Goal: Task Accomplishment & Management: Use online tool/utility

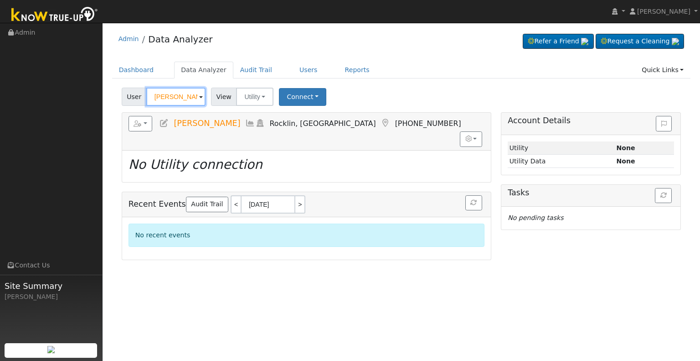
drag, startPoint x: 165, startPoint y: 98, endPoint x: 130, endPoint y: 99, distance: 35.1
click at [130, 99] on div "User Eric Mason" at bounding box center [165, 97] width 86 height 18
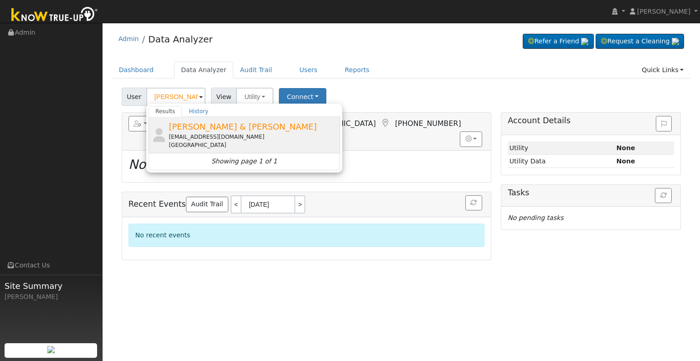
click at [196, 128] on span "[PERSON_NAME] & [PERSON_NAME]" at bounding box center [243, 127] width 148 height 10
type input "[PERSON_NAME] & [PERSON_NAME]"
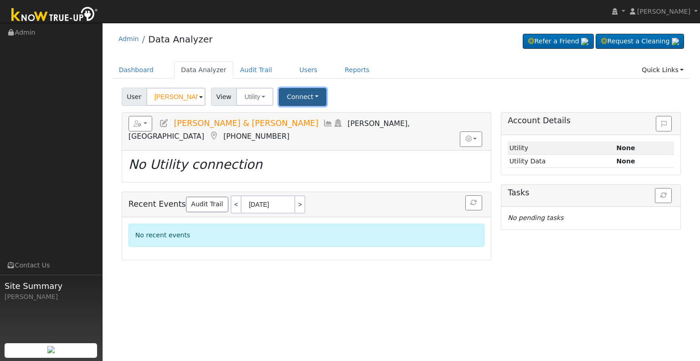
click at [291, 100] on button "Connect" at bounding box center [302, 97] width 47 height 18
click at [304, 122] on link "Select a Provider" at bounding box center [314, 116] width 71 height 13
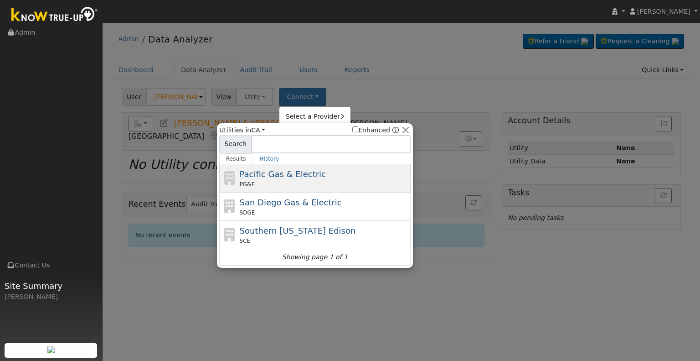
click at [281, 175] on span "Pacific Gas & Electric" at bounding box center [283, 174] width 86 height 10
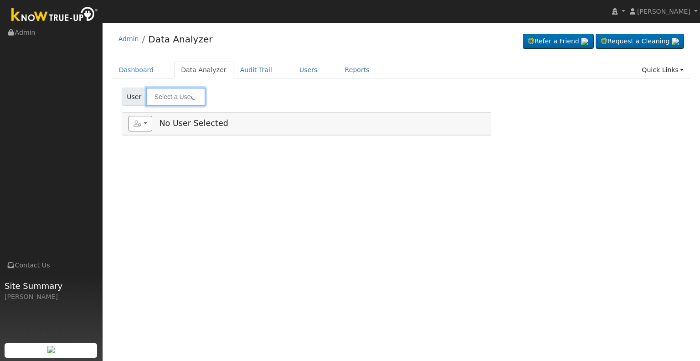
type input "[PERSON_NAME] & [PERSON_NAME]"
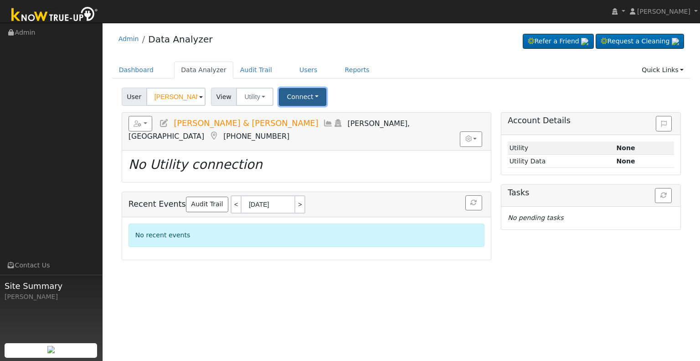
click at [306, 97] on button "Connect" at bounding box center [302, 97] width 47 height 18
click at [336, 94] on div "User Christopher & Terrie Mason Account Default Account Default Account 21225 L…" at bounding box center [401, 94] width 563 height 21
click at [302, 97] on button "Connect" at bounding box center [302, 97] width 47 height 18
click at [314, 116] on link "Select a Provider" at bounding box center [314, 116] width 71 height 13
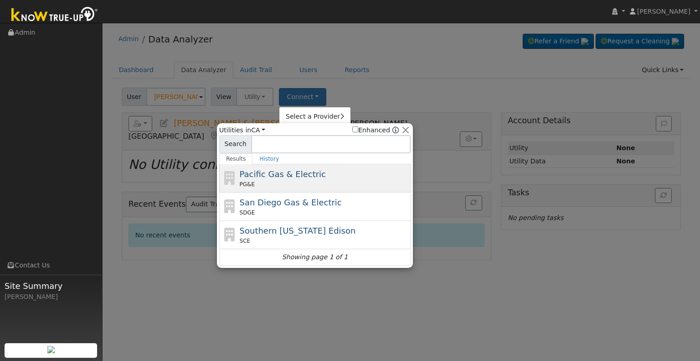
click at [341, 173] on div "Pacific Gas & Electric PG&E" at bounding box center [324, 178] width 169 height 21
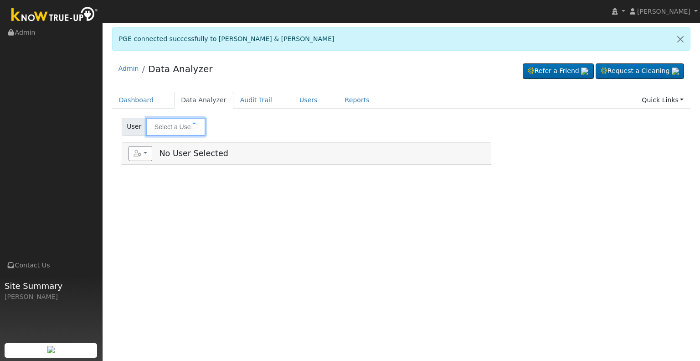
type input "[PERSON_NAME] & [PERSON_NAME]"
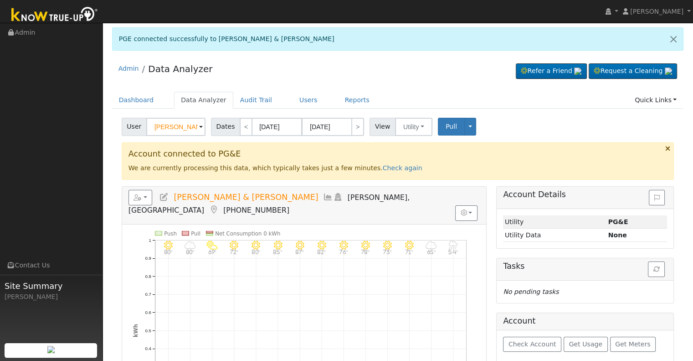
click at [323, 196] on icon at bounding box center [328, 197] width 10 height 8
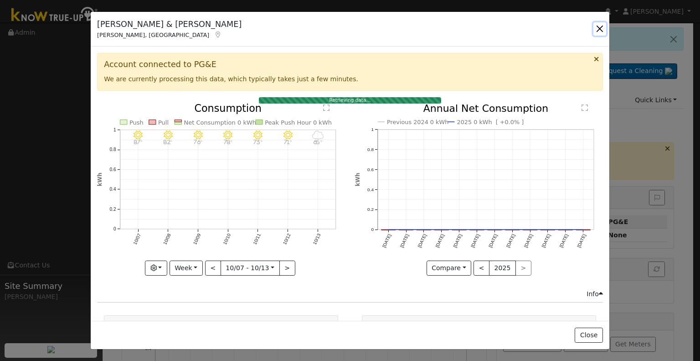
click at [598, 31] on button "button" at bounding box center [599, 28] width 13 height 13
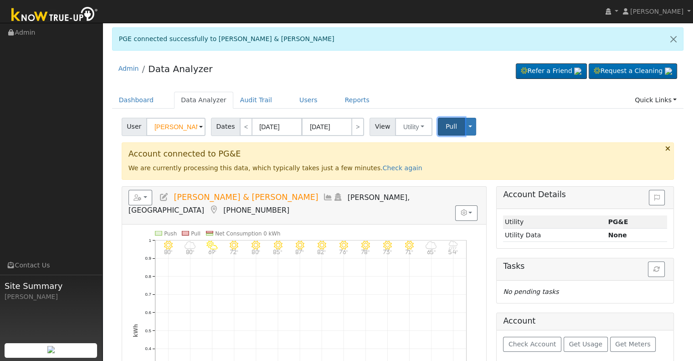
click at [446, 127] on span "Pull" at bounding box center [451, 126] width 11 height 7
click at [438, 127] on button "Pull" at bounding box center [451, 127] width 27 height 18
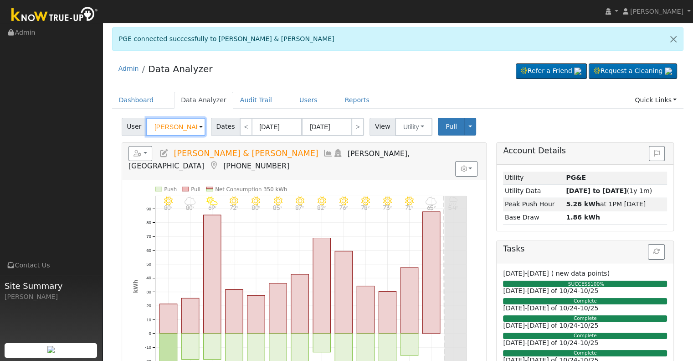
click at [175, 123] on input "[PERSON_NAME] & [PERSON_NAME]" at bounding box center [175, 127] width 59 height 18
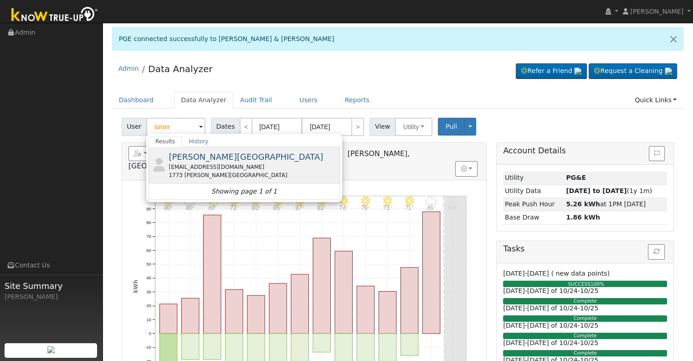
click at [201, 171] on div "1773 [PERSON_NAME][GEOGRAPHIC_DATA]" at bounding box center [253, 175] width 169 height 8
type input "[PERSON_NAME][GEOGRAPHIC_DATA]"
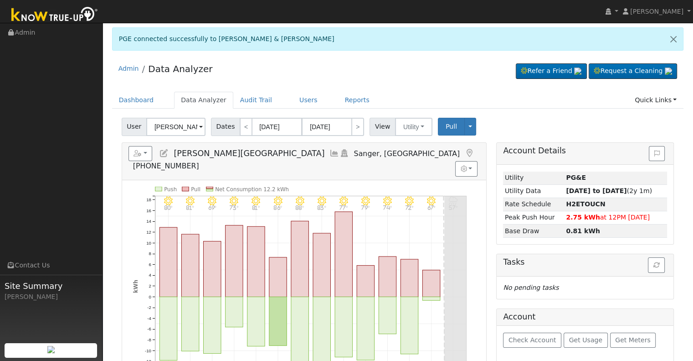
click at [330, 153] on icon at bounding box center [335, 153] width 10 height 8
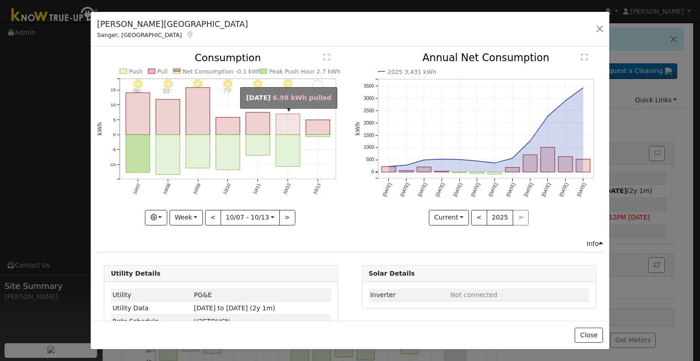
click at [288, 128] on rect "onclick=""" at bounding box center [288, 124] width 24 height 21
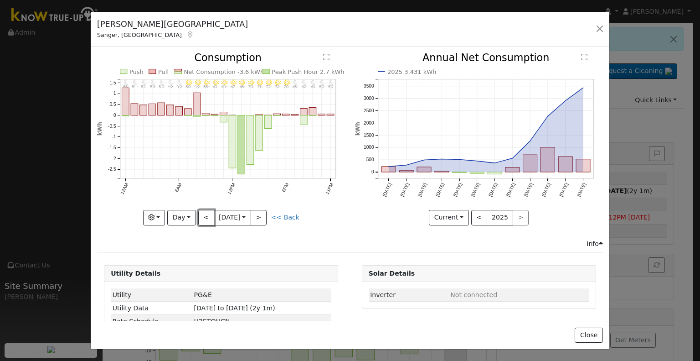
click at [206, 217] on button "<" at bounding box center [206, 217] width 16 height 15
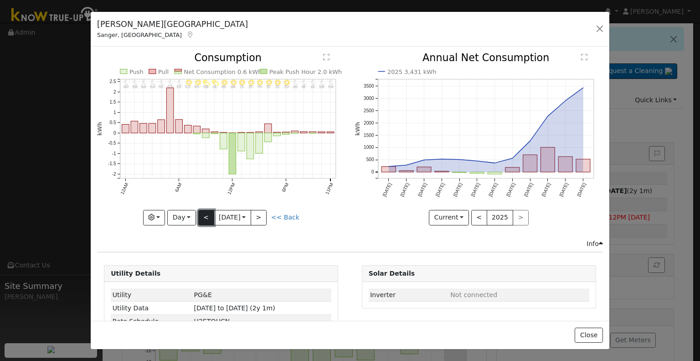
click at [204, 216] on button "<" at bounding box center [206, 217] width 16 height 15
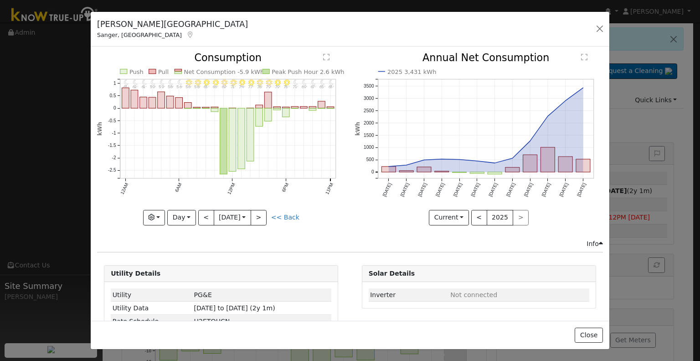
click at [275, 218] on div "<< Back" at bounding box center [285, 217] width 28 height 10
click at [279, 215] on link "<< Back" at bounding box center [285, 216] width 28 height 7
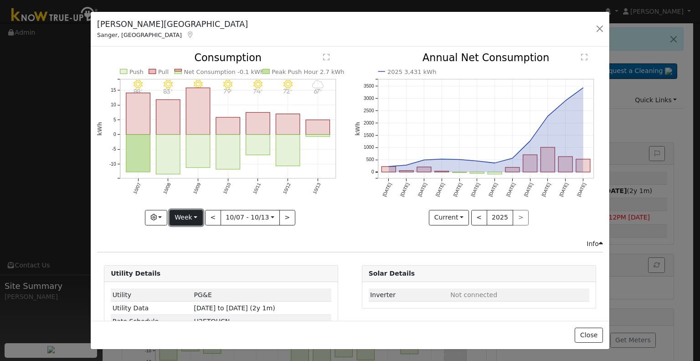
click at [193, 218] on button "Week" at bounding box center [186, 217] width 33 height 15
click at [195, 255] on link "Month" at bounding box center [201, 261] width 63 height 13
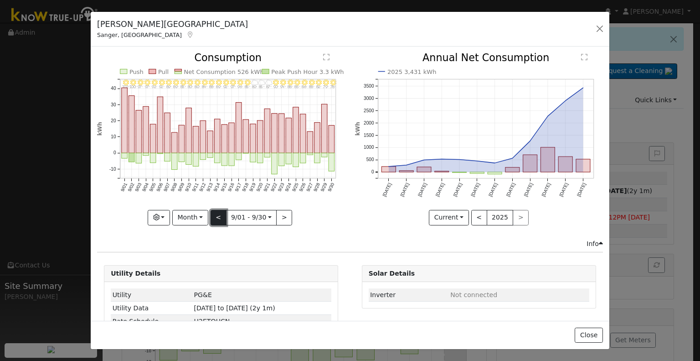
click at [219, 214] on button "<" at bounding box center [219, 217] width 16 height 15
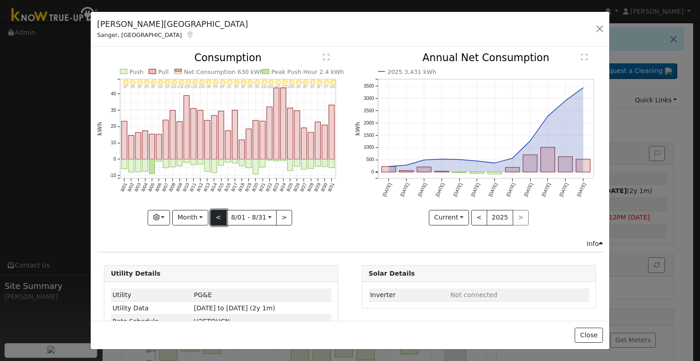
click at [219, 214] on button "<" at bounding box center [219, 217] width 16 height 15
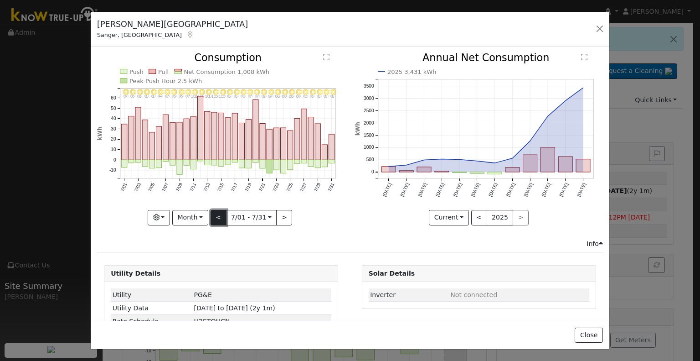
click at [217, 219] on button "<" at bounding box center [219, 217] width 16 height 15
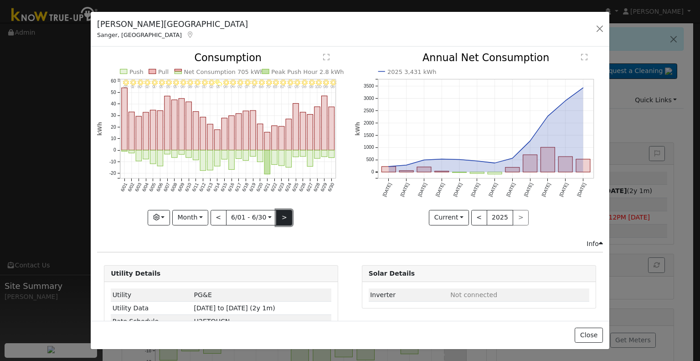
click at [280, 211] on button ">" at bounding box center [284, 217] width 16 height 15
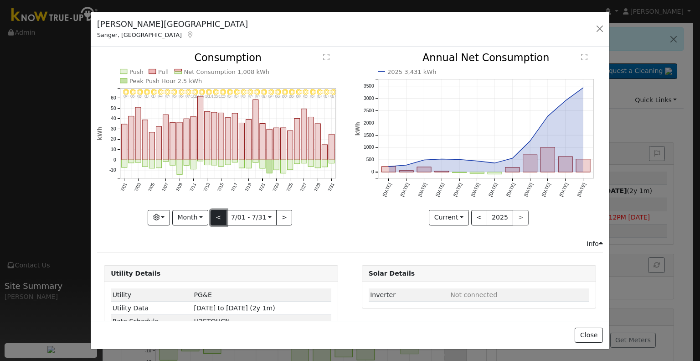
click at [222, 212] on button "<" at bounding box center [219, 217] width 16 height 15
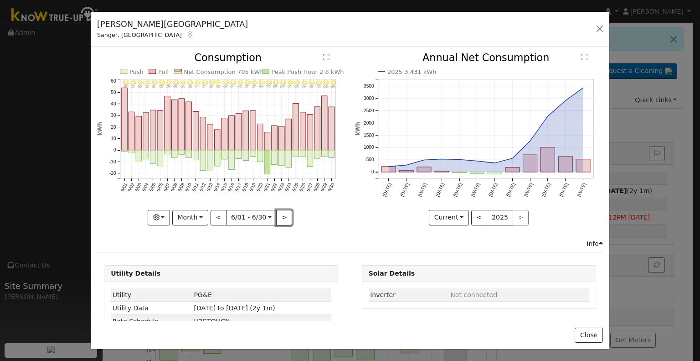
click at [281, 215] on button ">" at bounding box center [284, 217] width 16 height 15
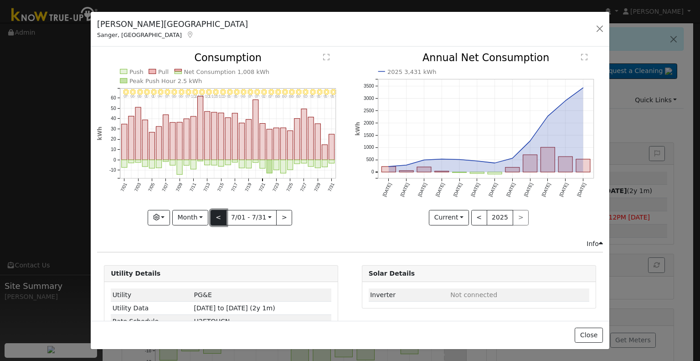
click at [219, 215] on button "<" at bounding box center [219, 217] width 16 height 15
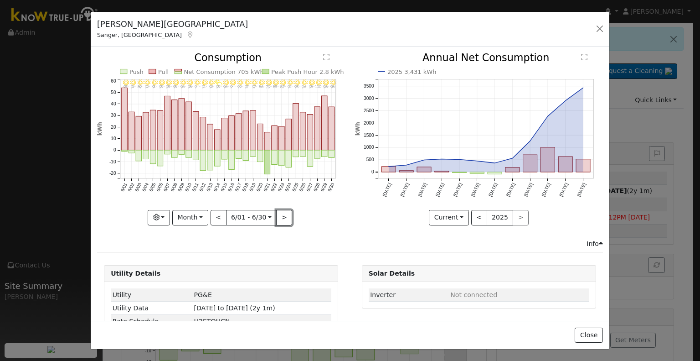
click at [276, 216] on button ">" at bounding box center [284, 217] width 16 height 15
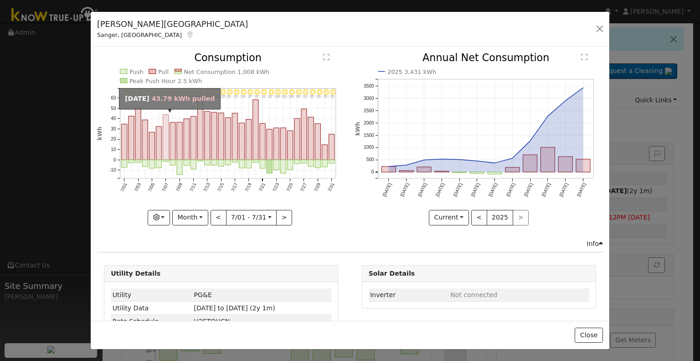
click at [166, 141] on rect "onclick=""" at bounding box center [165, 137] width 5 height 45
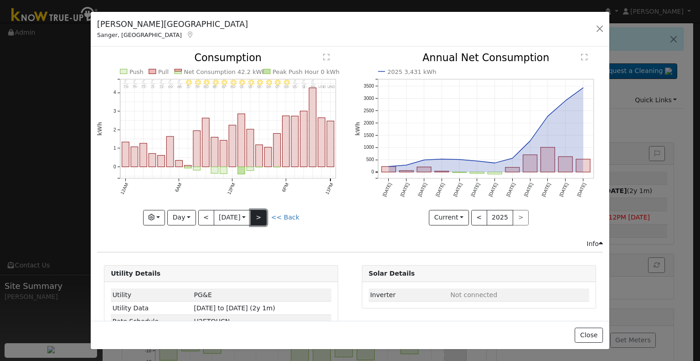
click at [264, 215] on button ">" at bounding box center [259, 217] width 16 height 15
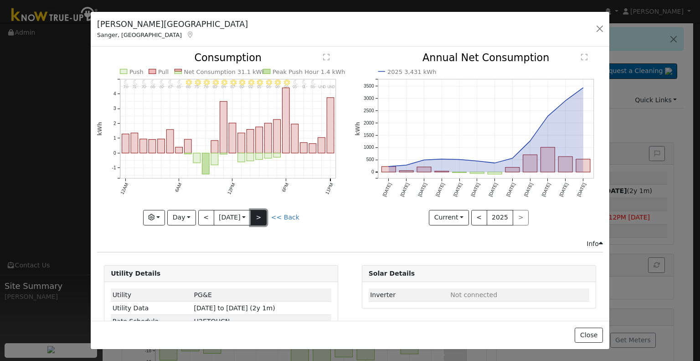
click at [263, 213] on button ">" at bounding box center [259, 217] width 16 height 15
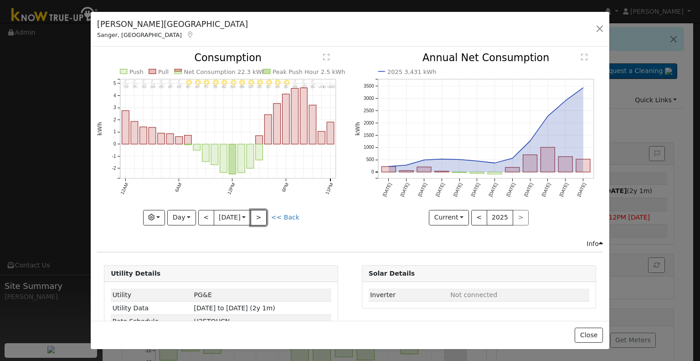
click at [263, 212] on button ">" at bounding box center [259, 217] width 16 height 15
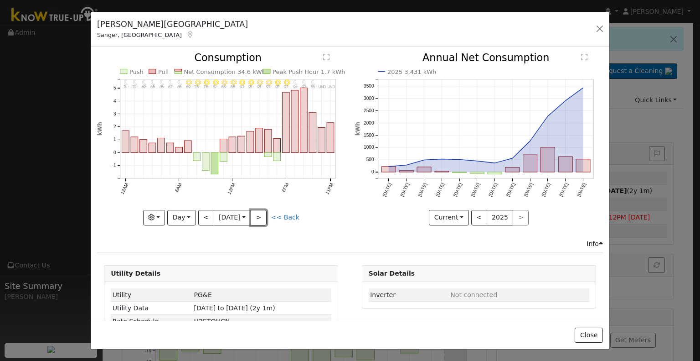
click at [263, 212] on button ">" at bounding box center [259, 217] width 16 height 15
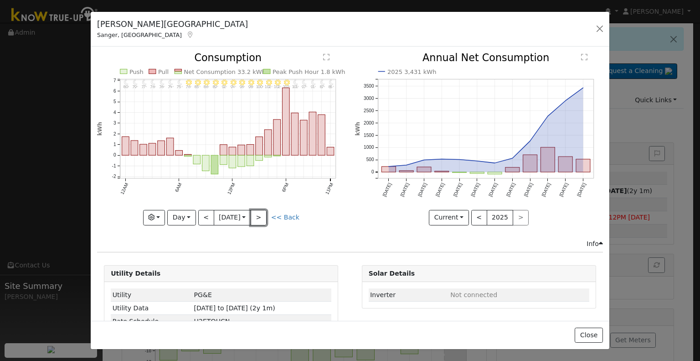
click at [263, 212] on button ">" at bounding box center [259, 217] width 16 height 15
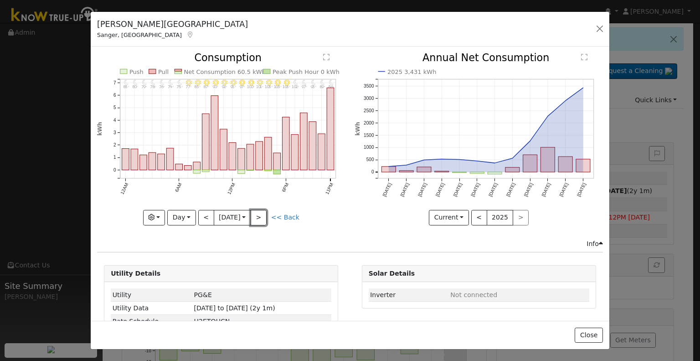
click at [263, 212] on button ">" at bounding box center [259, 217] width 16 height 15
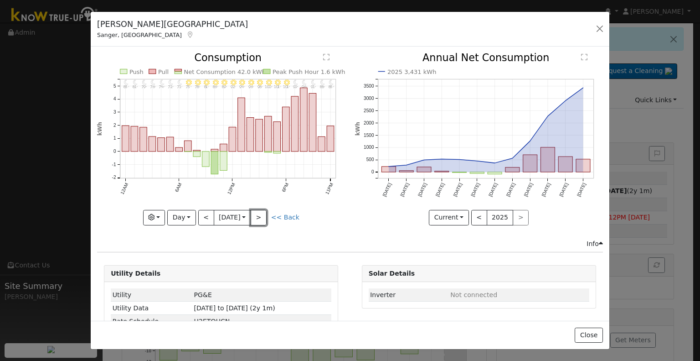
click at [263, 212] on button ">" at bounding box center [259, 217] width 16 height 15
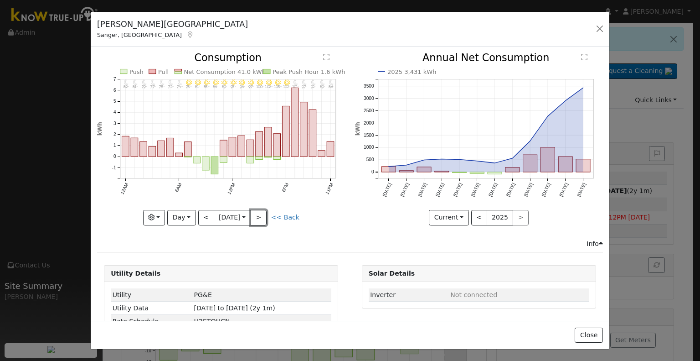
click at [263, 212] on button ">" at bounding box center [259, 217] width 16 height 15
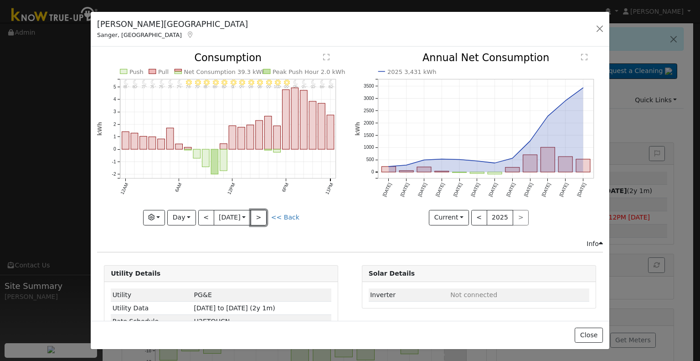
click at [263, 212] on button ">" at bounding box center [259, 217] width 16 height 15
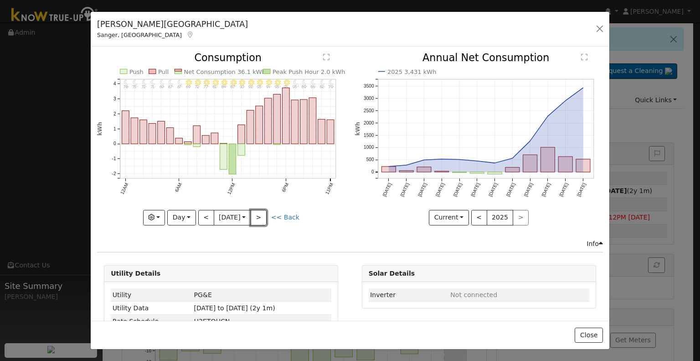
click at [263, 212] on button ">" at bounding box center [259, 217] width 16 height 15
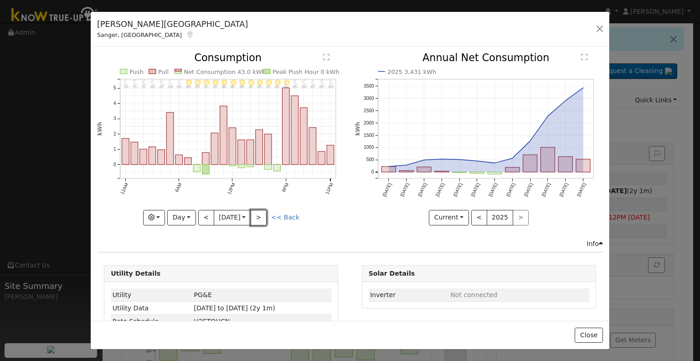
click at [263, 212] on button ">" at bounding box center [259, 217] width 16 height 15
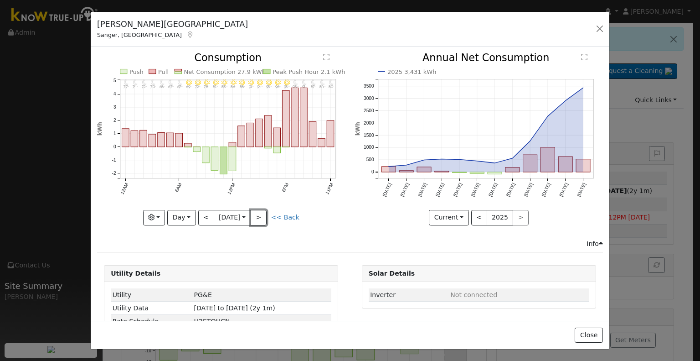
click at [263, 212] on button ">" at bounding box center [259, 217] width 16 height 15
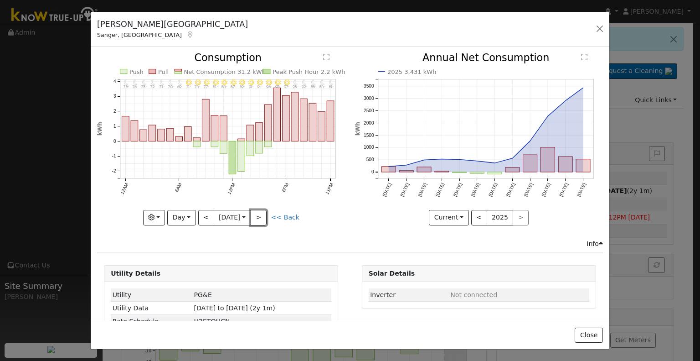
click at [263, 212] on button ">" at bounding box center [259, 217] width 16 height 15
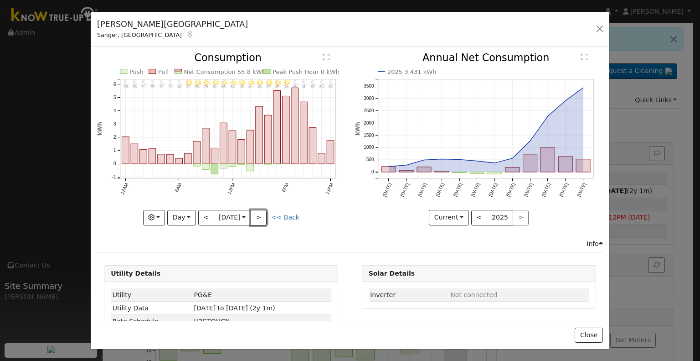
click at [263, 212] on button ">" at bounding box center [259, 217] width 16 height 15
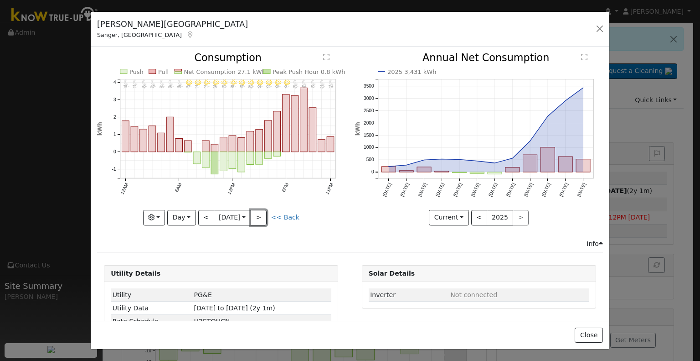
click at [263, 212] on button ">" at bounding box center [259, 217] width 16 height 15
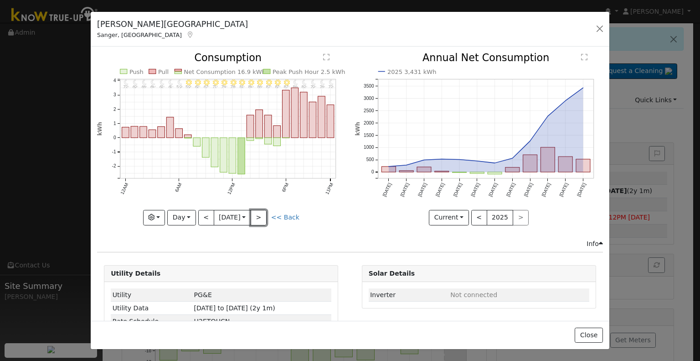
click at [263, 212] on button ">" at bounding box center [259, 217] width 16 height 15
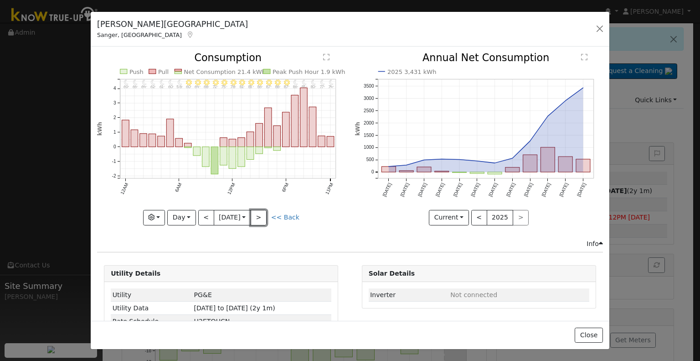
click at [263, 212] on button ">" at bounding box center [259, 217] width 16 height 15
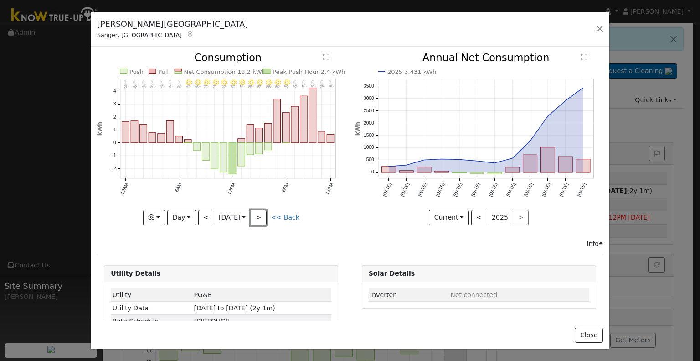
click at [263, 212] on button ">" at bounding box center [259, 217] width 16 height 15
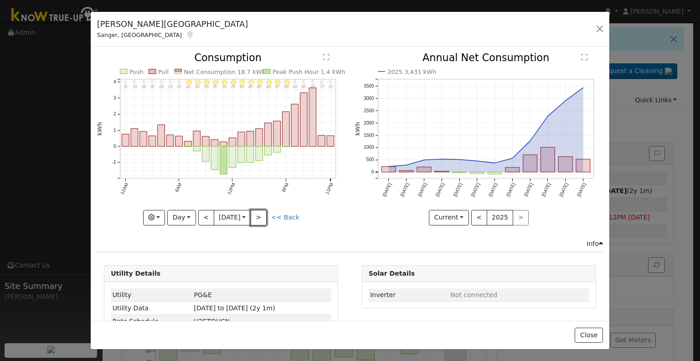
click at [263, 212] on button ">" at bounding box center [259, 217] width 16 height 15
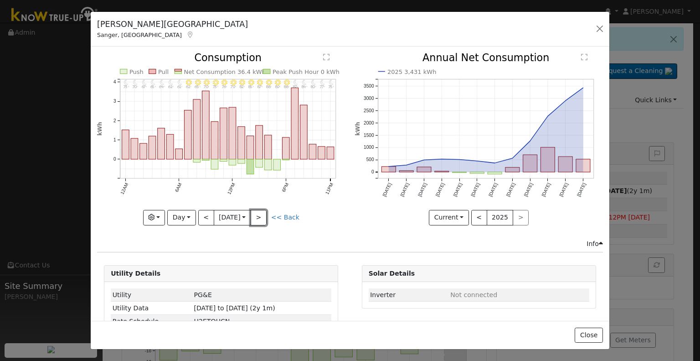
click at [263, 212] on button ">" at bounding box center [259, 217] width 16 height 15
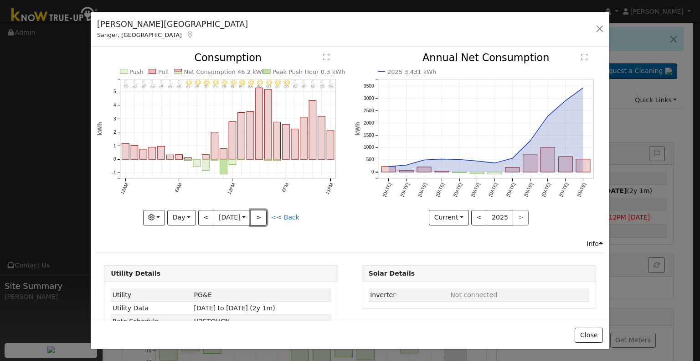
click at [263, 212] on button ">" at bounding box center [259, 217] width 16 height 15
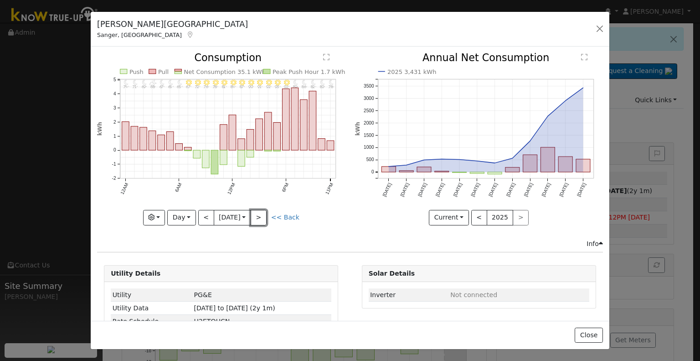
click at [263, 212] on button ">" at bounding box center [259, 217] width 16 height 15
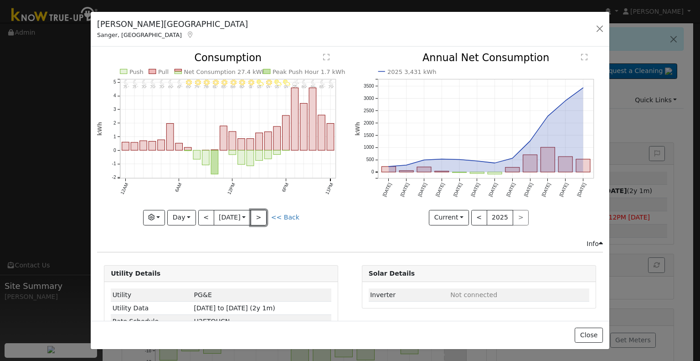
click at [263, 212] on button ">" at bounding box center [259, 217] width 16 height 15
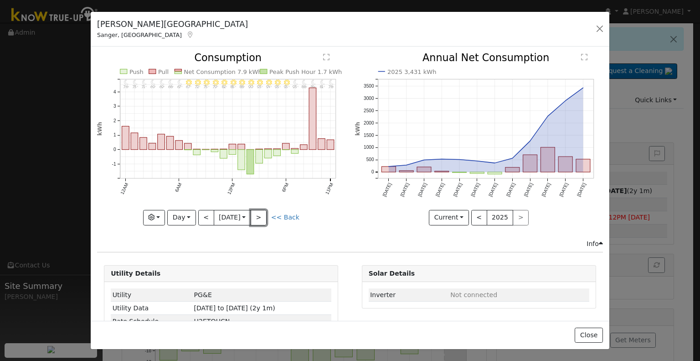
click at [263, 212] on button ">" at bounding box center [259, 217] width 16 height 15
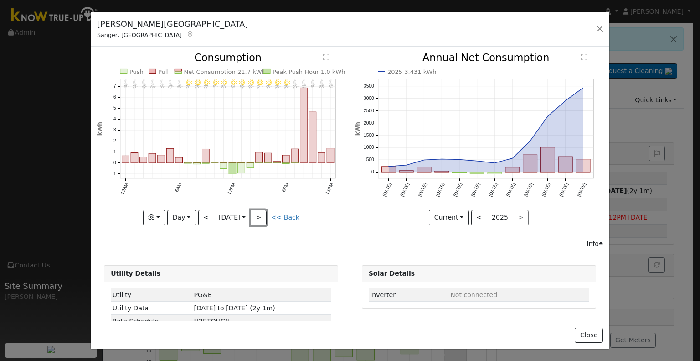
click at [263, 212] on button ">" at bounding box center [259, 217] width 16 height 15
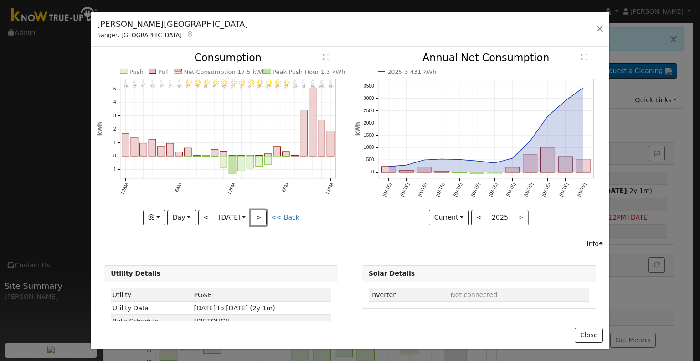
click at [263, 212] on button ">" at bounding box center [259, 217] width 16 height 15
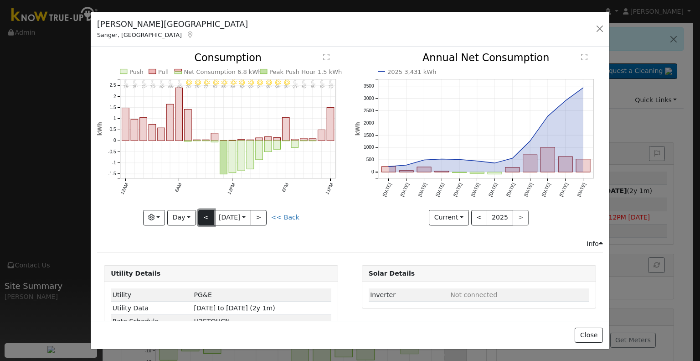
click at [203, 213] on button "<" at bounding box center [206, 217] width 16 height 15
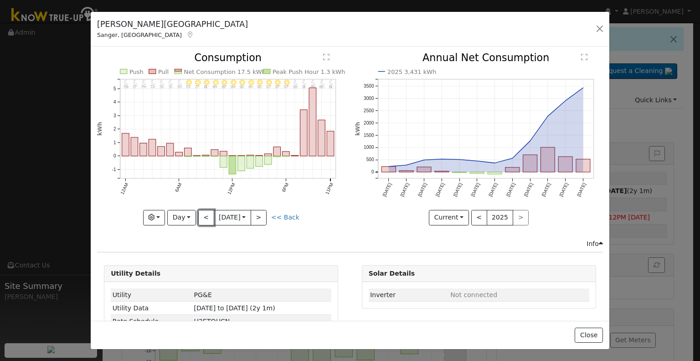
click at [203, 212] on button "<" at bounding box center [206, 217] width 16 height 15
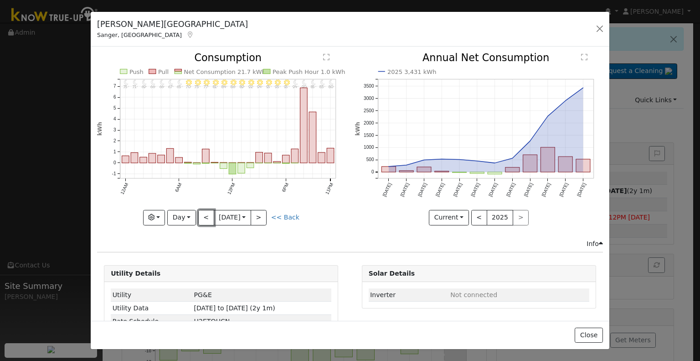
click at [203, 212] on button "<" at bounding box center [206, 217] width 16 height 15
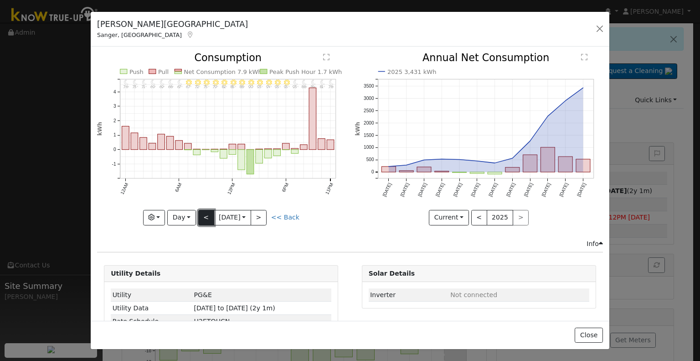
click at [198, 211] on button "<" at bounding box center [206, 217] width 16 height 15
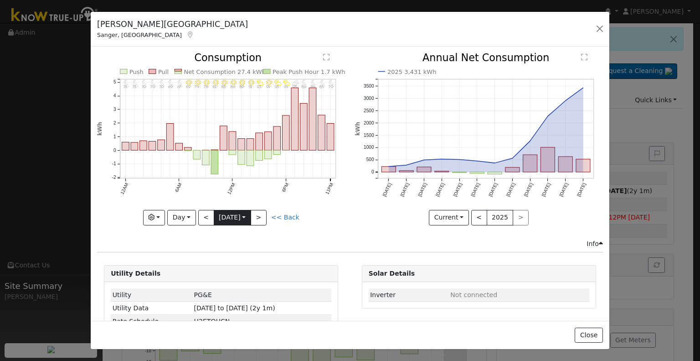
click at [232, 217] on input "[DATE]" at bounding box center [232, 217] width 36 height 15
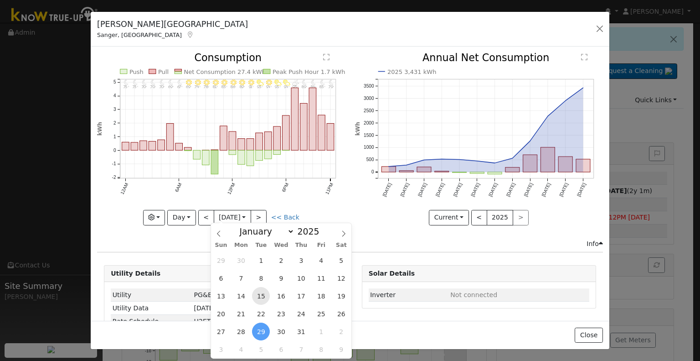
click at [263, 298] on span "15" at bounding box center [261, 296] width 18 height 18
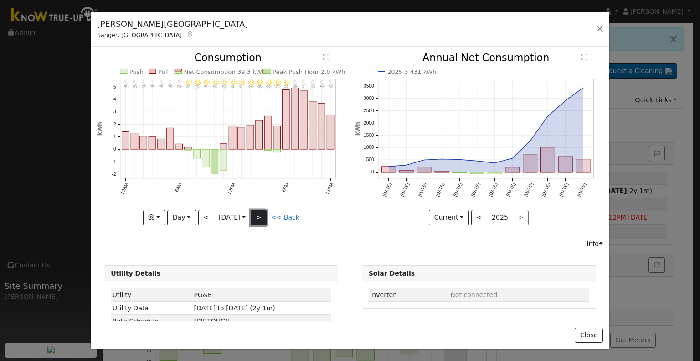
click at [258, 217] on button ">" at bounding box center [259, 217] width 16 height 15
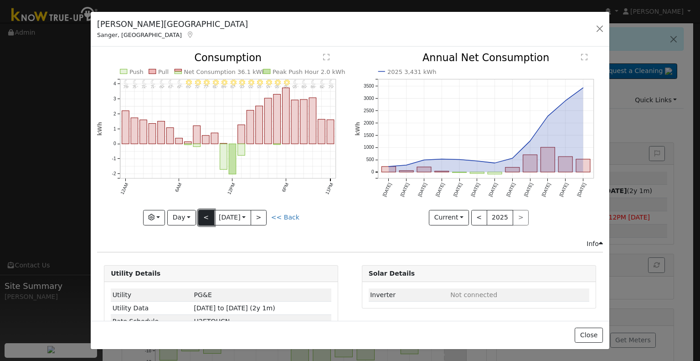
click at [205, 213] on button "<" at bounding box center [206, 217] width 16 height 15
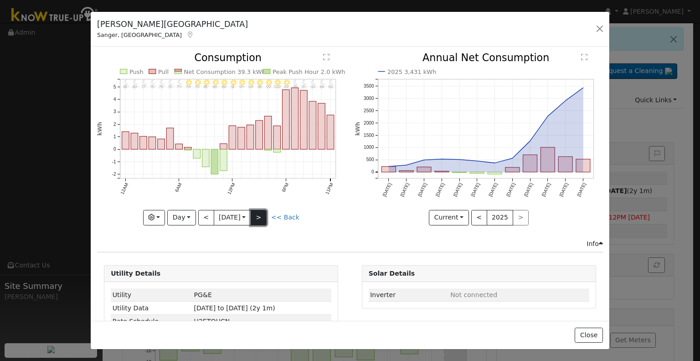
click at [260, 210] on button ">" at bounding box center [259, 217] width 16 height 15
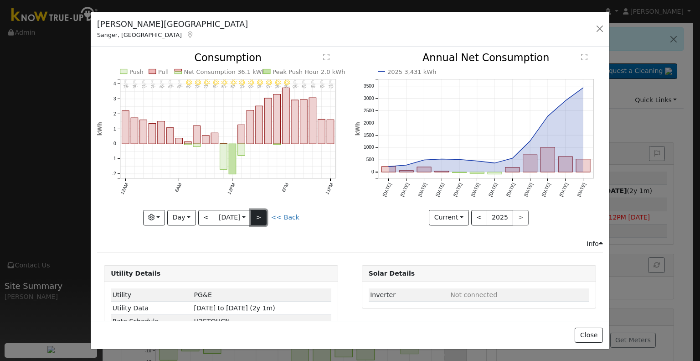
click at [255, 218] on button ">" at bounding box center [259, 217] width 16 height 15
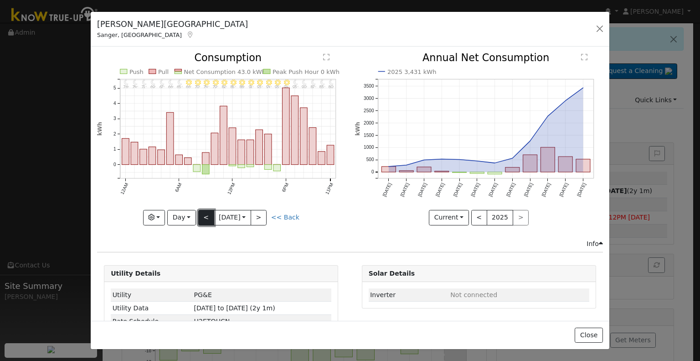
click at [206, 218] on button "<" at bounding box center [206, 217] width 16 height 15
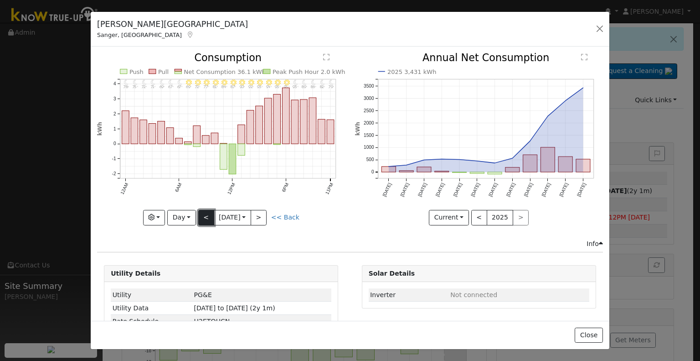
click at [208, 215] on button "<" at bounding box center [206, 217] width 16 height 15
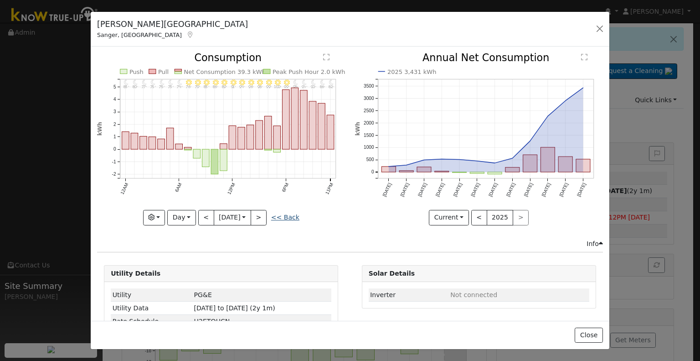
click at [283, 215] on link "<< Back" at bounding box center [285, 216] width 28 height 7
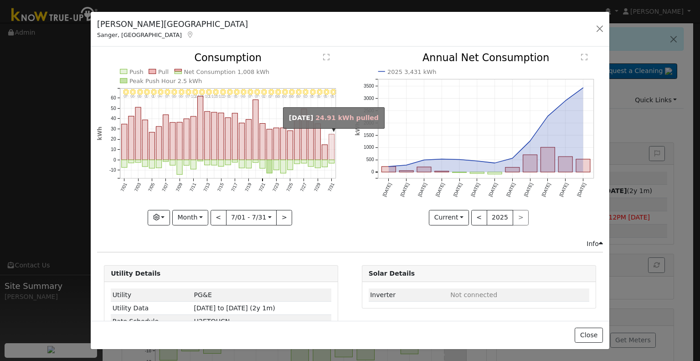
click at [330, 148] on rect "onclick=""" at bounding box center [331, 147] width 5 height 26
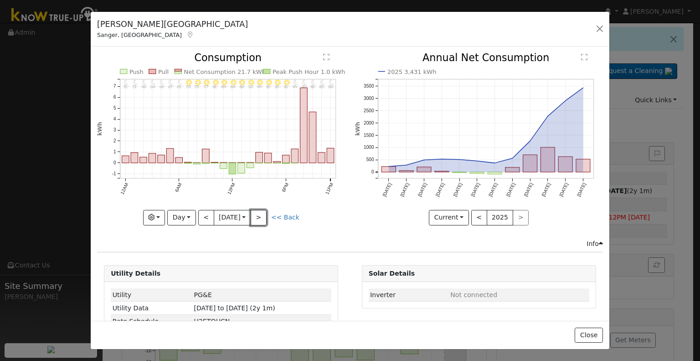
click at [265, 217] on button ">" at bounding box center [259, 217] width 16 height 15
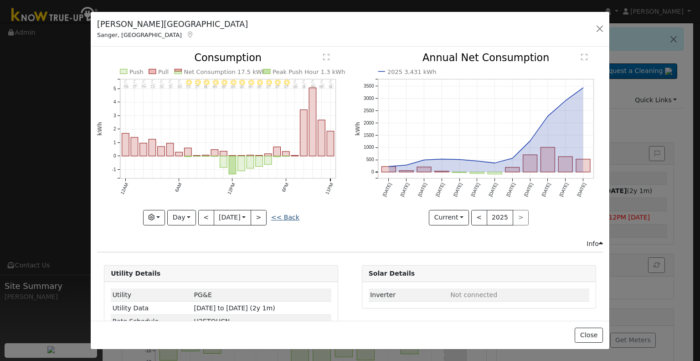
click at [276, 213] on link "<< Back" at bounding box center [285, 216] width 28 height 7
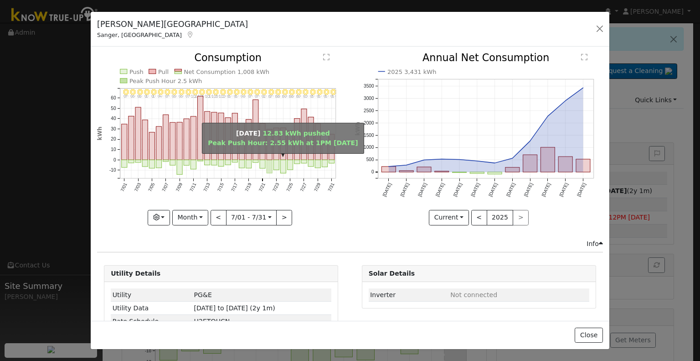
click at [268, 166] on rect "onclick=""" at bounding box center [269, 166] width 5 height 13
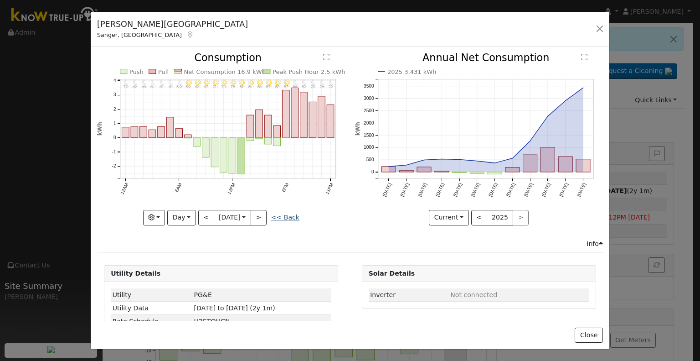
click at [282, 213] on link "<< Back" at bounding box center [285, 216] width 28 height 7
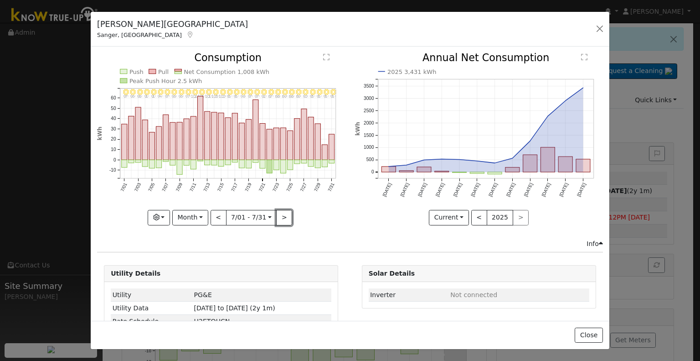
click at [278, 216] on button ">" at bounding box center [284, 217] width 16 height 15
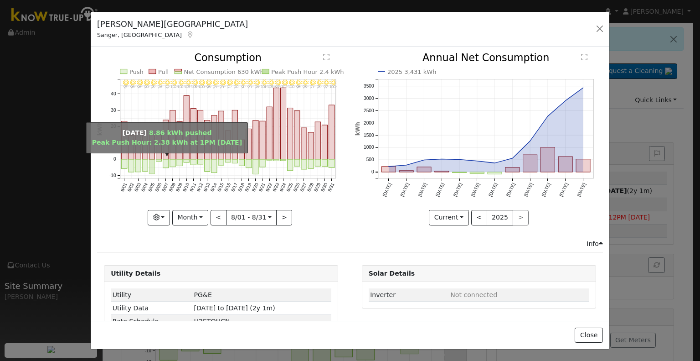
click at [151, 165] on rect "onclick=""" at bounding box center [151, 167] width 5 height 15
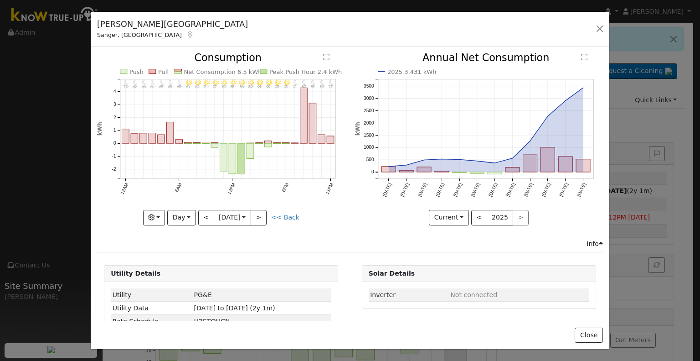
click at [288, 213] on link "<< Back" at bounding box center [285, 216] width 28 height 7
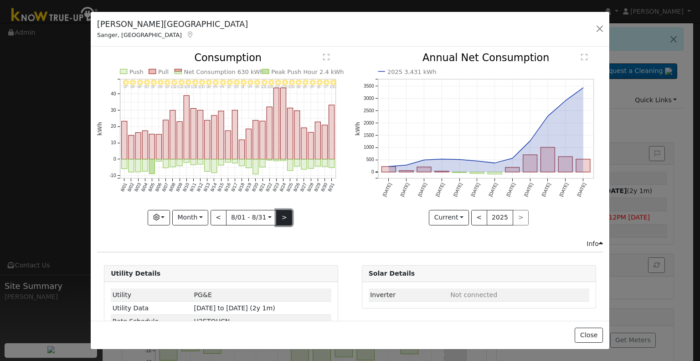
click at [283, 220] on button ">" at bounding box center [284, 217] width 16 height 15
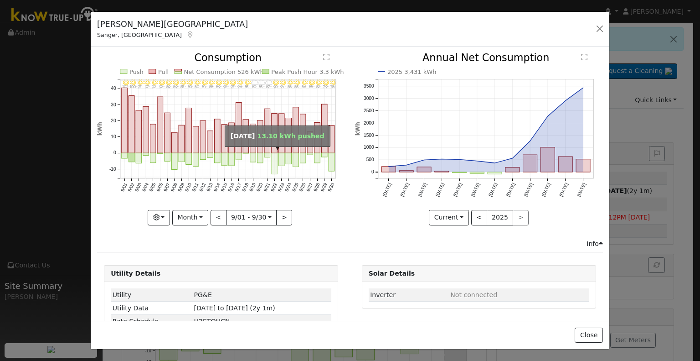
click at [272, 153] on rect "onclick=""" at bounding box center [275, 163] width 6 height 21
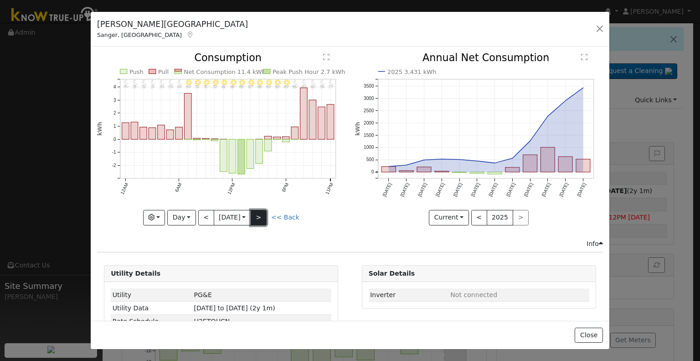
click at [263, 214] on button ">" at bounding box center [259, 217] width 16 height 15
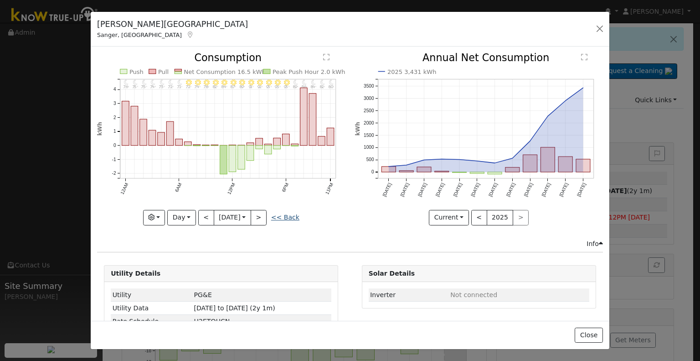
click at [285, 214] on link "<< Back" at bounding box center [285, 216] width 28 height 7
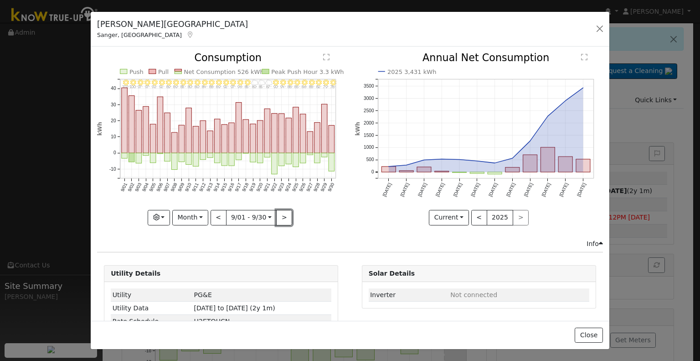
click at [281, 217] on button ">" at bounding box center [284, 217] width 16 height 15
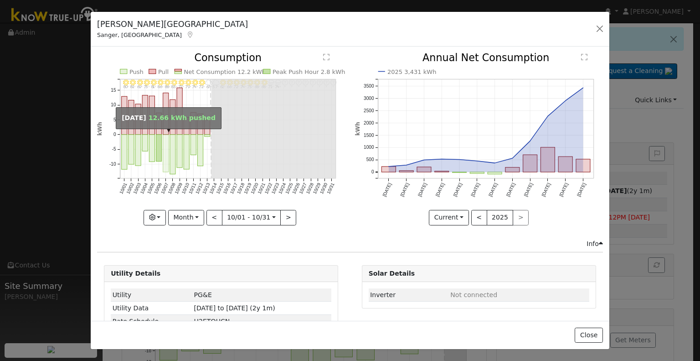
click at [165, 143] on rect "onclick=""" at bounding box center [165, 152] width 5 height 37
type input "[DATE]"
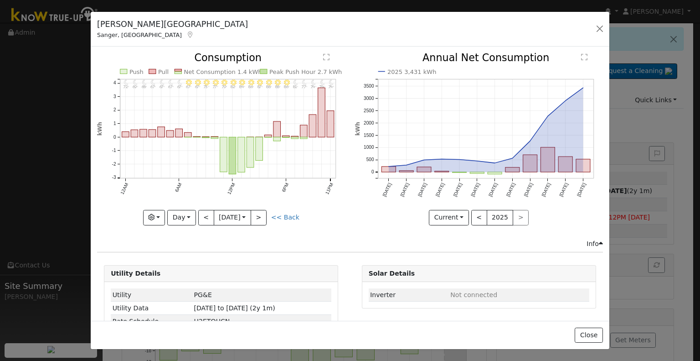
drag, startPoint x: 589, startPoint y: 25, endPoint x: 596, endPoint y: 25, distance: 7.3
click at [596, 25] on div "[PERSON_NAME], [GEOGRAPHIC_DATA] Default Account Default Account [STREET_ADDRES…" at bounding box center [350, 29] width 519 height 35
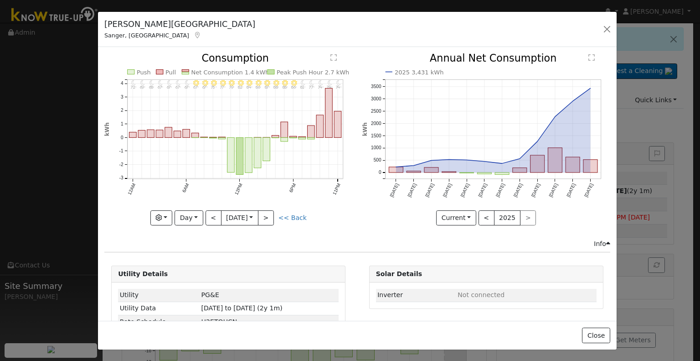
click at [596, 25] on div "[PERSON_NAME], [GEOGRAPHIC_DATA] Default Account Default Account [STREET_ADDRES…" at bounding box center [357, 29] width 519 height 35
click at [601, 27] on button "button" at bounding box center [607, 29] width 13 height 13
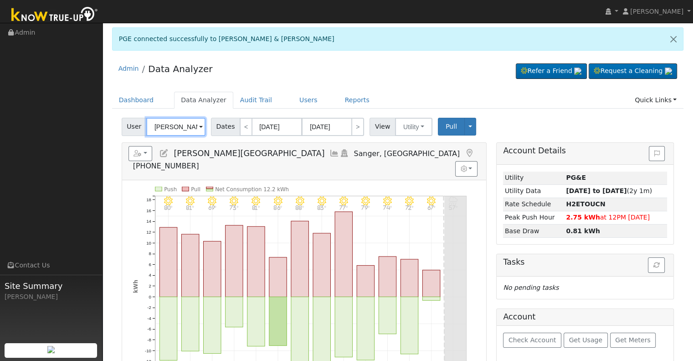
click at [169, 127] on input "[PERSON_NAME][GEOGRAPHIC_DATA]" at bounding box center [175, 127] width 59 height 18
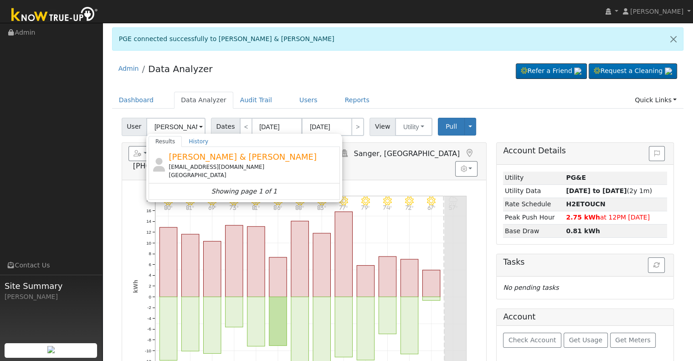
click at [210, 162] on div "[PERSON_NAME] & [PERSON_NAME] [EMAIL_ADDRESS][DOMAIN_NAME] [GEOGRAPHIC_DATA]" at bounding box center [253, 164] width 169 height 29
type input "[PERSON_NAME] & [PERSON_NAME]"
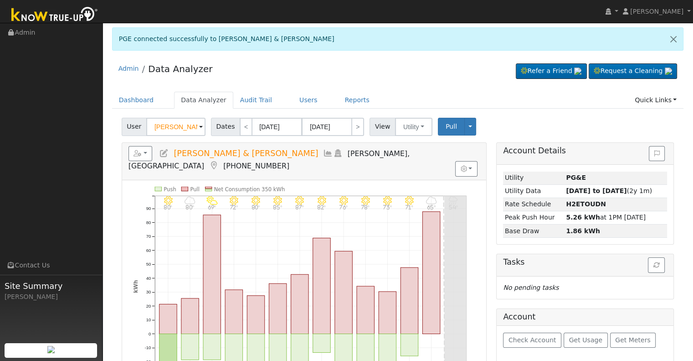
click at [323, 155] on icon at bounding box center [328, 153] width 10 height 8
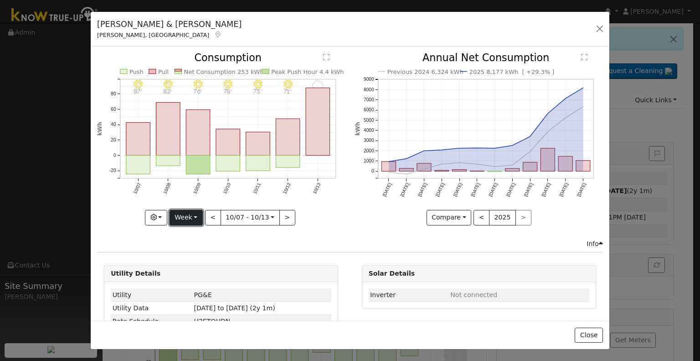
click at [192, 219] on button "Week" at bounding box center [186, 217] width 33 height 15
click at [200, 271] on link "Year" at bounding box center [201, 274] width 63 height 13
type input "[DATE]"
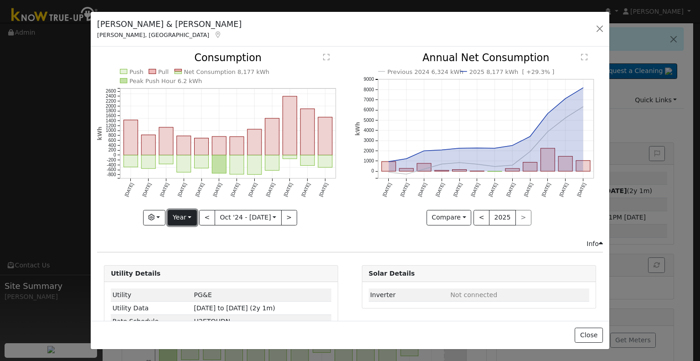
click at [190, 213] on button "Year" at bounding box center [182, 217] width 29 height 15
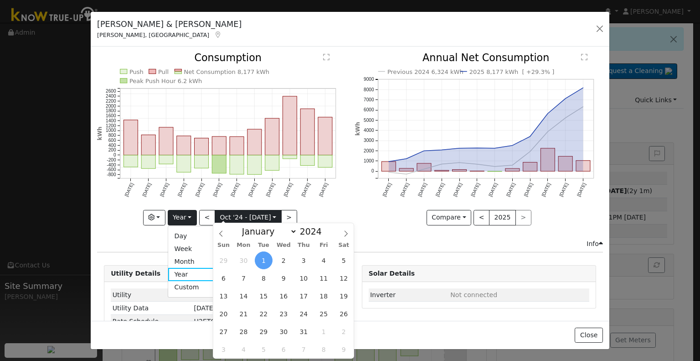
click at [258, 216] on input "[DATE]" at bounding box center [248, 217] width 66 height 15
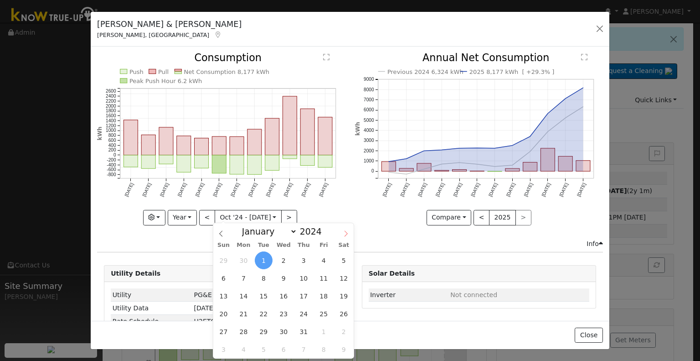
click at [346, 232] on icon at bounding box center [346, 233] width 3 height 6
click at [345, 232] on icon at bounding box center [346, 233] width 6 height 6
select select "11"
click at [345, 232] on icon at bounding box center [346, 233] width 6 height 6
type input "2025"
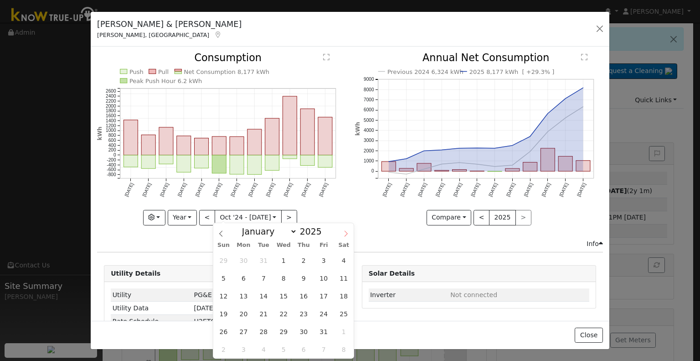
click at [345, 232] on icon at bounding box center [346, 233] width 6 height 6
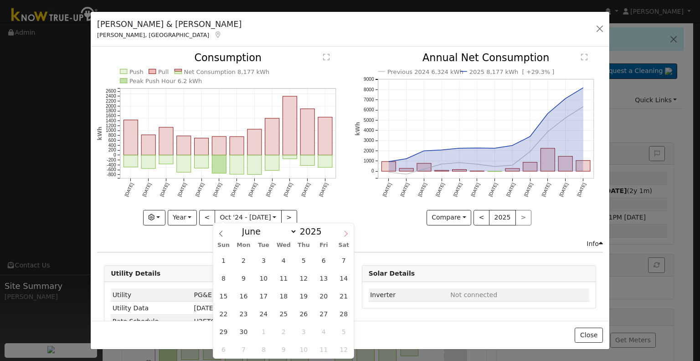
click at [345, 231] on span at bounding box center [345, 230] width 15 height 15
select select "6"
click at [267, 261] on span "1" at bounding box center [264, 260] width 18 height 18
type input "[DATE]"
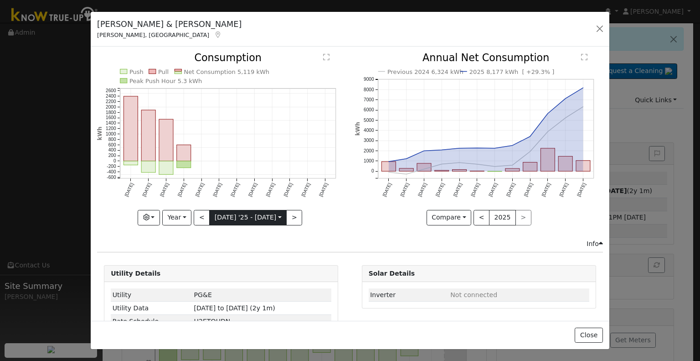
click at [242, 214] on input "[DATE]" at bounding box center [248, 217] width 77 height 15
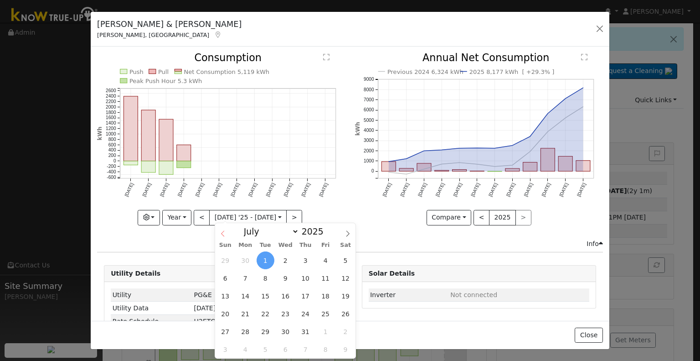
click at [223, 233] on icon at bounding box center [223, 233] width 6 height 6
select select "5"
click at [226, 260] on span "1" at bounding box center [226, 260] width 18 height 18
type input "[DATE]"
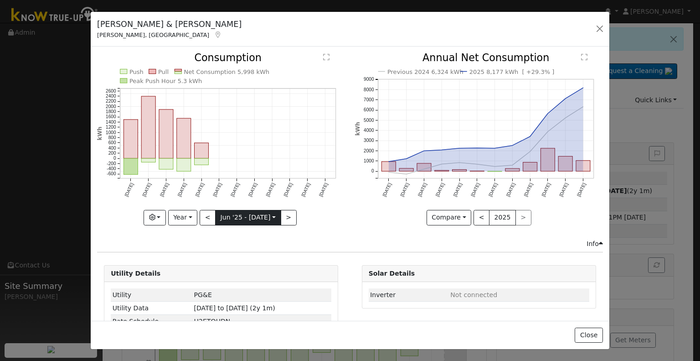
click at [251, 217] on input "[DATE]" at bounding box center [248, 217] width 65 height 15
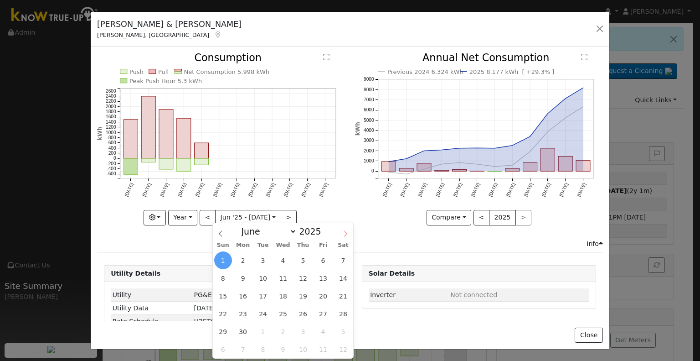
click at [346, 231] on icon at bounding box center [345, 233] width 6 height 6
select select "6"
click at [323, 235] on span at bounding box center [326, 233] width 6 height 5
type input "2024"
click at [244, 256] on span "1" at bounding box center [243, 260] width 18 height 18
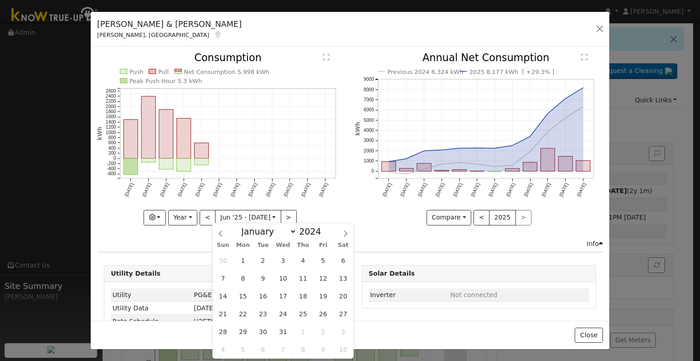
type input "[DATE]"
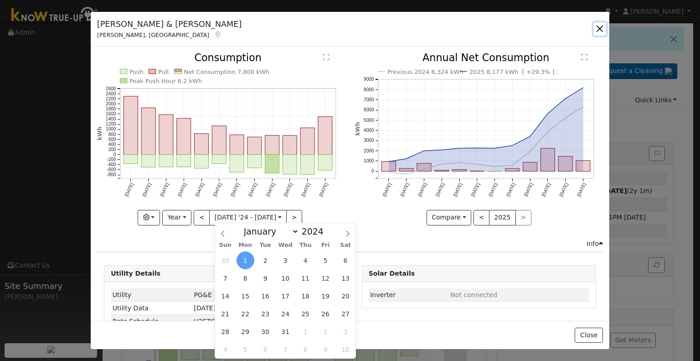
click at [603, 28] on button "button" at bounding box center [599, 28] width 13 height 13
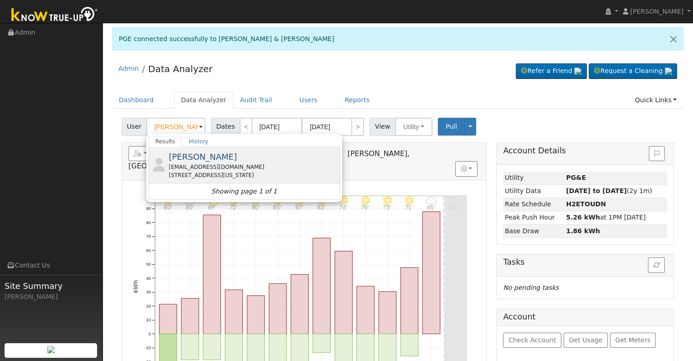
click at [206, 155] on span "[PERSON_NAME]" at bounding box center [203, 157] width 68 height 10
type input "[PERSON_NAME]"
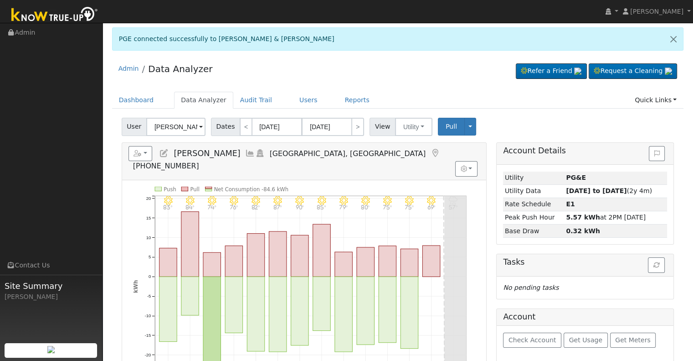
click at [245, 152] on icon at bounding box center [250, 153] width 10 height 8
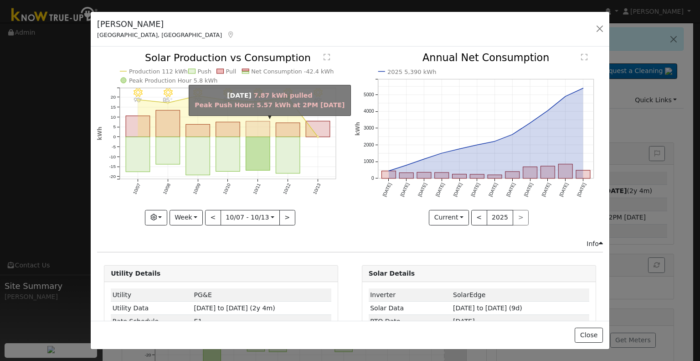
click at [263, 127] on rect "onclick=""" at bounding box center [258, 128] width 24 height 15
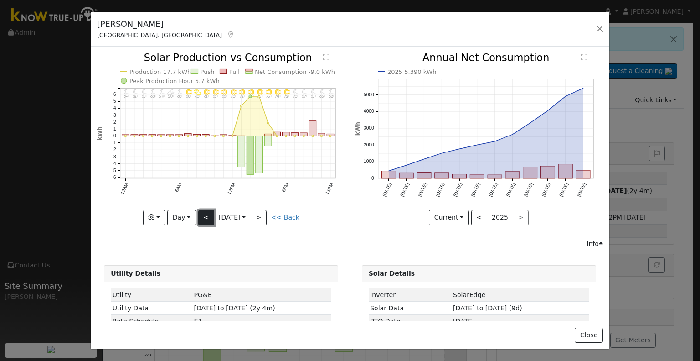
click at [205, 211] on button "<" at bounding box center [206, 217] width 16 height 15
type input "[DATE]"
drag, startPoint x: 596, startPoint y: 29, endPoint x: 559, endPoint y: 39, distance: 38.8
click at [596, 29] on button "button" at bounding box center [599, 28] width 13 height 13
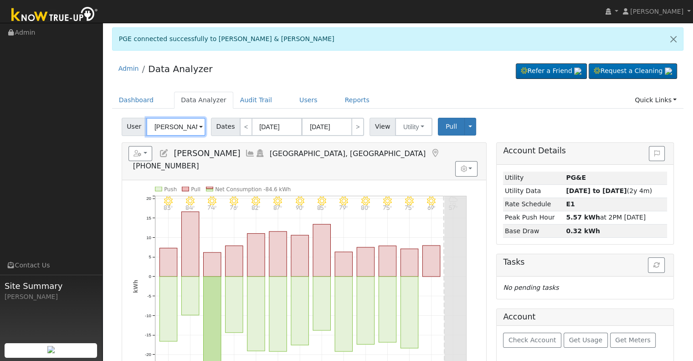
click at [186, 122] on input "[PERSON_NAME]" at bounding box center [175, 127] width 59 height 18
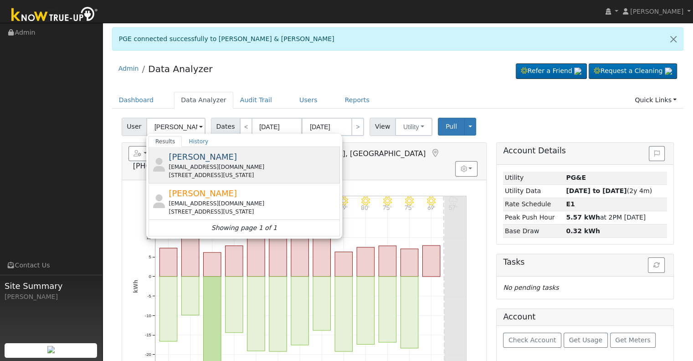
click at [234, 173] on div "[STREET_ADDRESS][US_STATE]" at bounding box center [253, 175] width 169 height 8
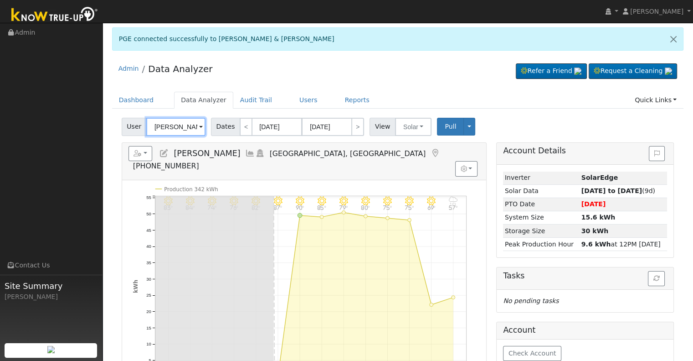
click at [180, 131] on input "[PERSON_NAME]" at bounding box center [175, 127] width 59 height 18
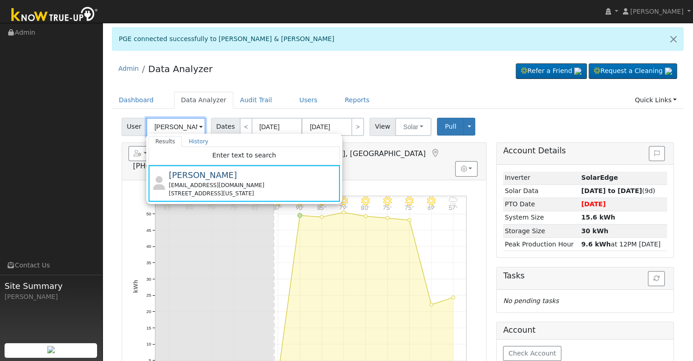
click at [189, 125] on input "[PERSON_NAME]" at bounding box center [175, 127] width 59 height 18
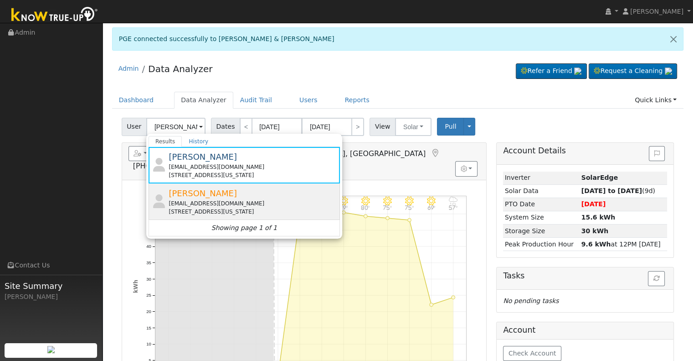
click at [233, 199] on div "[EMAIL_ADDRESS][DOMAIN_NAME]" at bounding box center [253, 203] width 169 height 8
type input "[PERSON_NAME]"
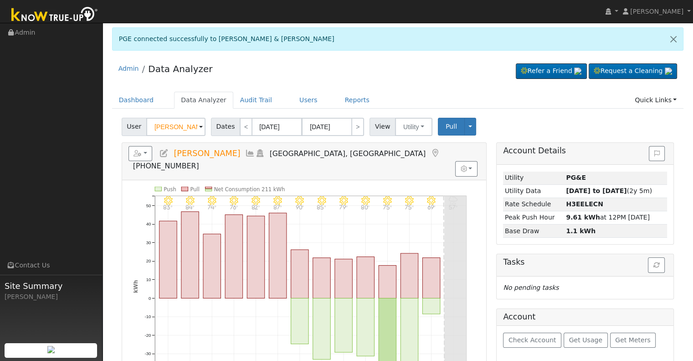
click at [245, 149] on icon at bounding box center [250, 153] width 10 height 8
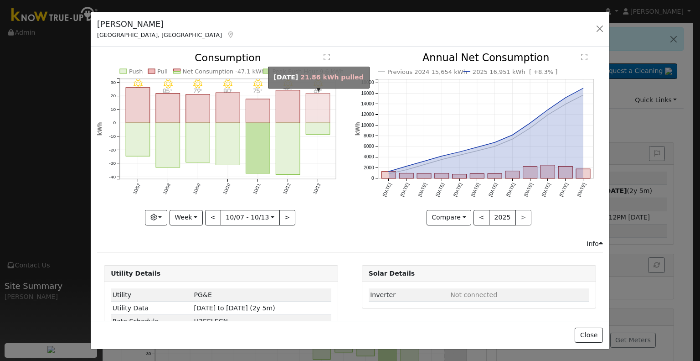
click at [306, 108] on rect "onclick=""" at bounding box center [318, 108] width 24 height 30
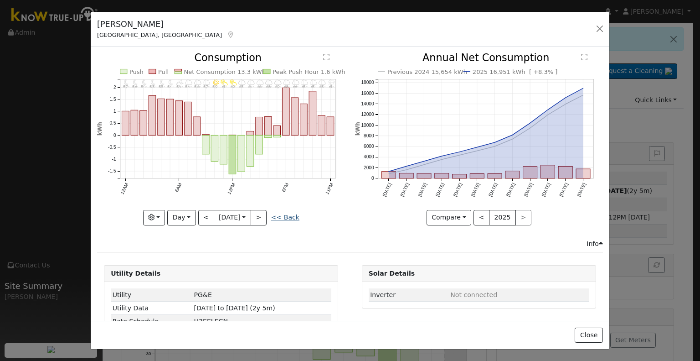
click at [284, 213] on link "<< Back" at bounding box center [285, 216] width 28 height 7
type input "[DATE]"
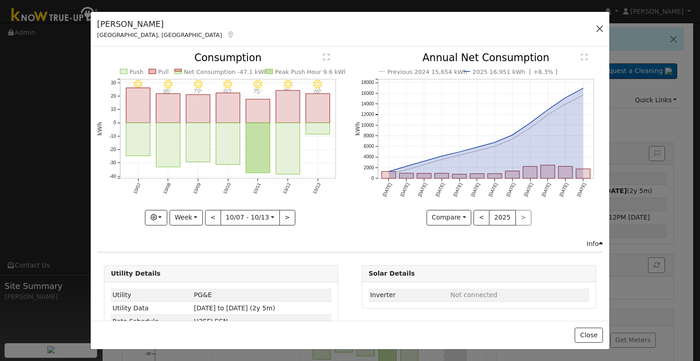
click at [593, 27] on div "[PERSON_NAME] [GEOGRAPHIC_DATA], [GEOGRAPHIC_DATA] Default Account Default Acco…" at bounding box center [350, 29] width 519 height 35
click at [594, 27] on button "button" at bounding box center [599, 28] width 13 height 13
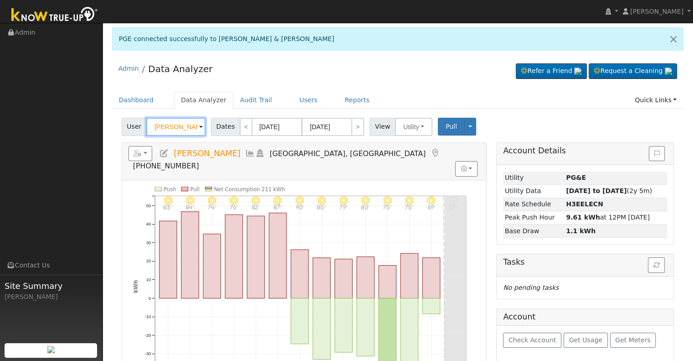
click at [182, 126] on input "[PERSON_NAME]" at bounding box center [175, 127] width 59 height 18
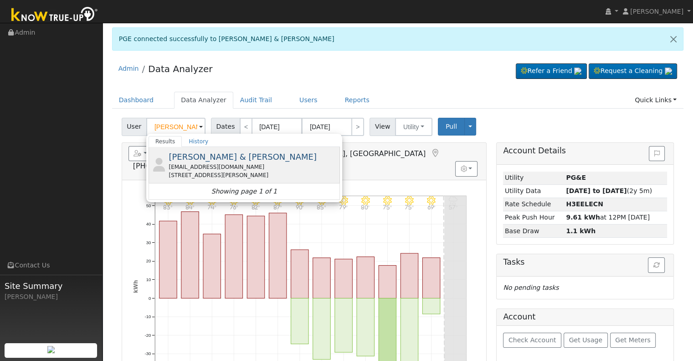
click at [209, 155] on span "[PERSON_NAME] & [PERSON_NAME]" at bounding box center [243, 157] width 148 height 10
type input "[PERSON_NAME] & [PERSON_NAME]"
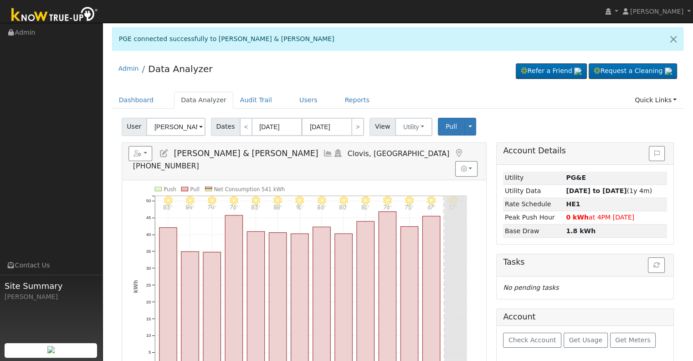
click at [323, 153] on icon at bounding box center [328, 153] width 10 height 8
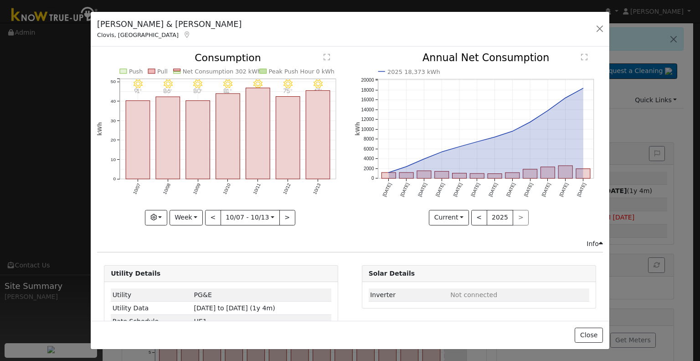
click at [183, 32] on icon at bounding box center [187, 34] width 8 height 6
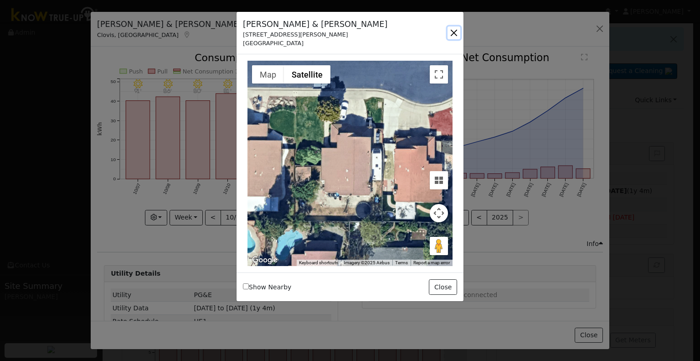
click at [458, 31] on button "button" at bounding box center [454, 32] width 13 height 13
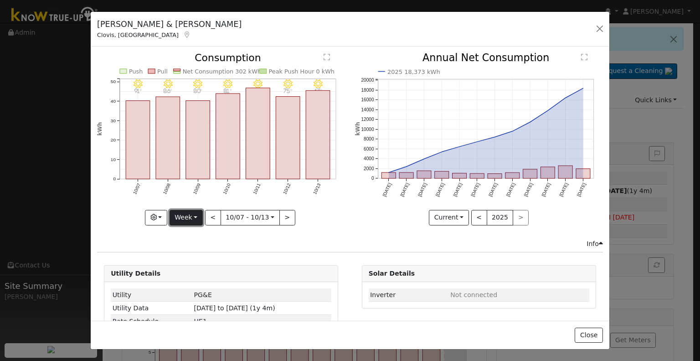
click at [192, 217] on button "Week" at bounding box center [186, 217] width 33 height 15
click at [202, 270] on link "Year" at bounding box center [201, 274] width 63 height 13
type input "[DATE]"
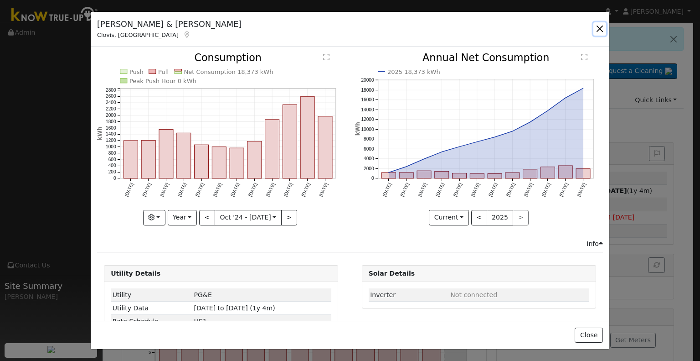
click at [596, 26] on button "button" at bounding box center [599, 28] width 13 height 13
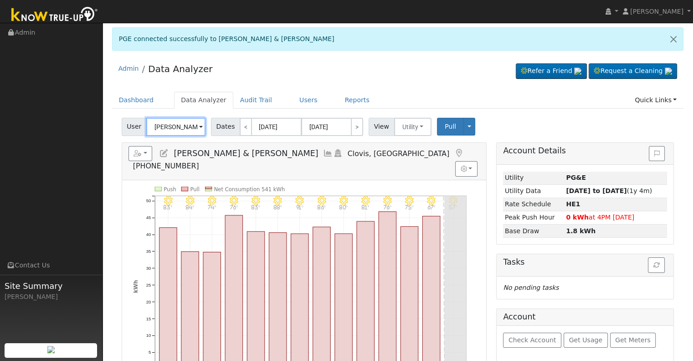
click at [169, 130] on input "[PERSON_NAME] & [PERSON_NAME]" at bounding box center [175, 127] width 59 height 18
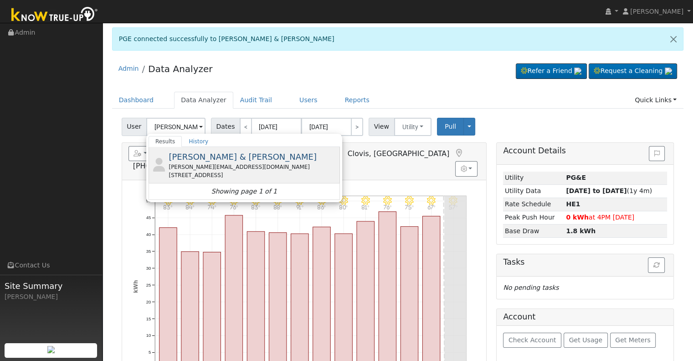
click at [193, 156] on span "[PERSON_NAME] & [PERSON_NAME]" at bounding box center [243, 157] width 148 height 10
type input "[PERSON_NAME] & [PERSON_NAME]"
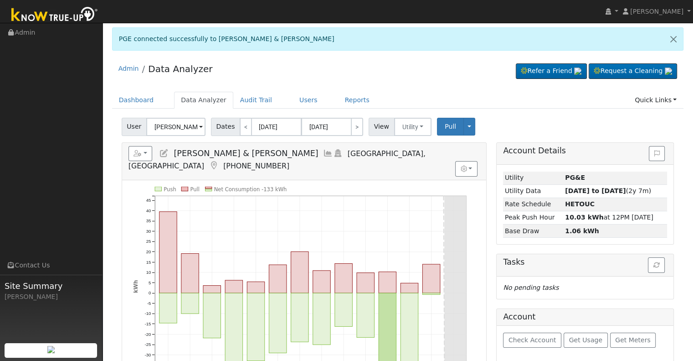
click at [323, 149] on icon at bounding box center [328, 153] width 10 height 8
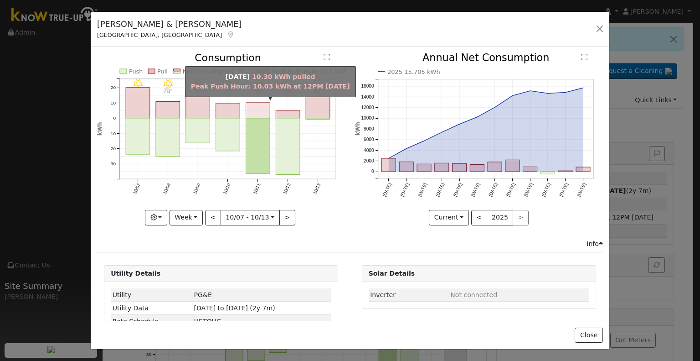
click at [254, 113] on rect "onclick=""" at bounding box center [258, 110] width 24 height 15
type input "[DATE]"
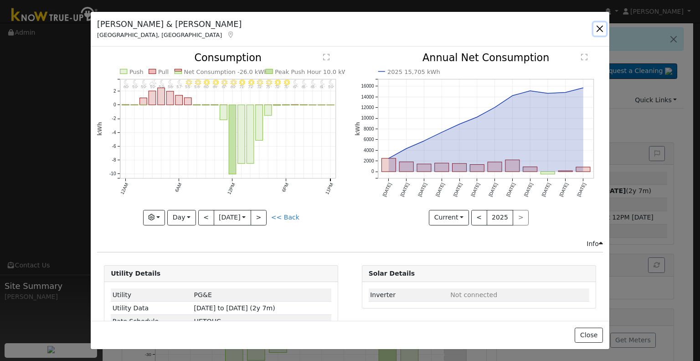
click at [601, 29] on button "button" at bounding box center [599, 28] width 13 height 13
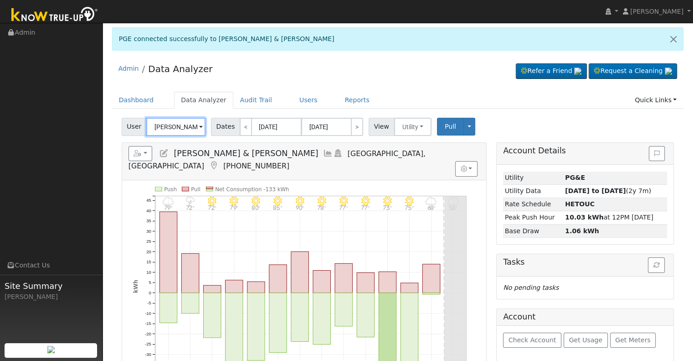
click at [186, 120] on input "[PERSON_NAME] & [PERSON_NAME]" at bounding box center [175, 127] width 59 height 18
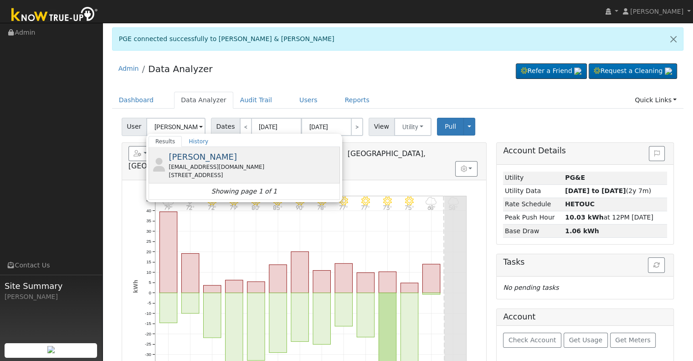
click at [197, 158] on span "[PERSON_NAME]" at bounding box center [203, 157] width 68 height 10
type input "[PERSON_NAME]"
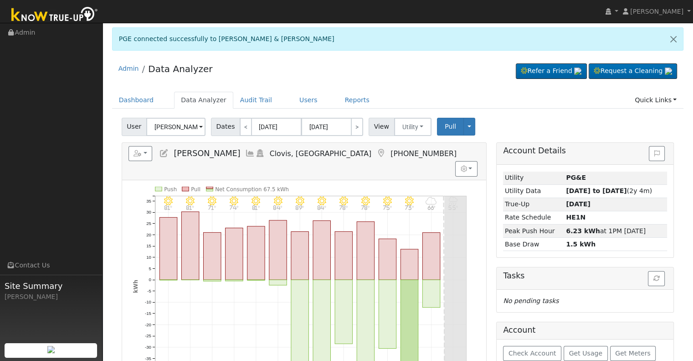
click at [245, 150] on icon at bounding box center [250, 153] width 10 height 8
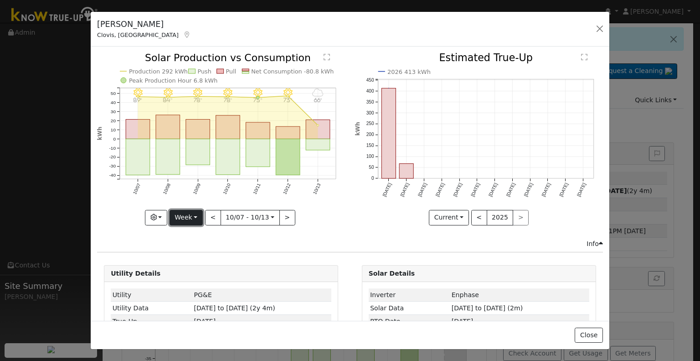
click at [195, 211] on button "Week" at bounding box center [186, 217] width 33 height 15
click at [211, 257] on link "Month" at bounding box center [201, 261] width 63 height 13
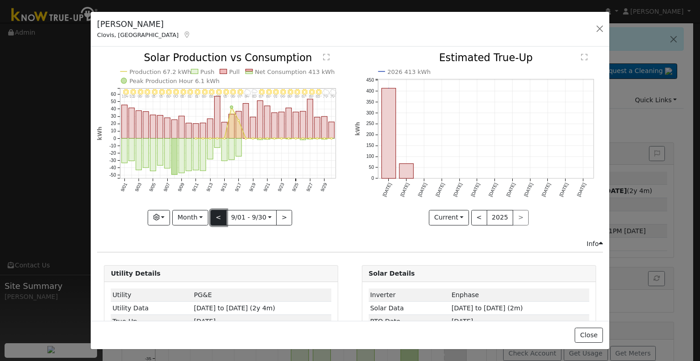
click at [219, 214] on button "<" at bounding box center [219, 217] width 16 height 15
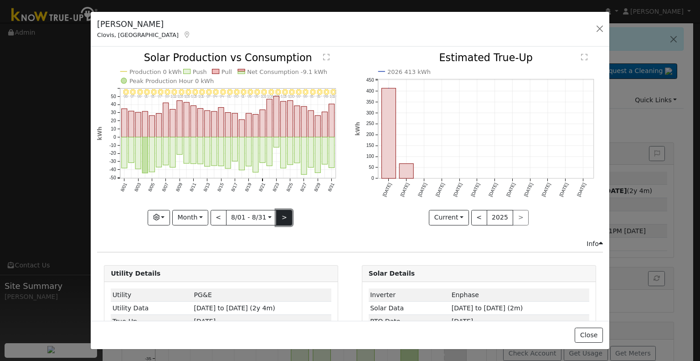
click at [283, 217] on button ">" at bounding box center [284, 217] width 16 height 15
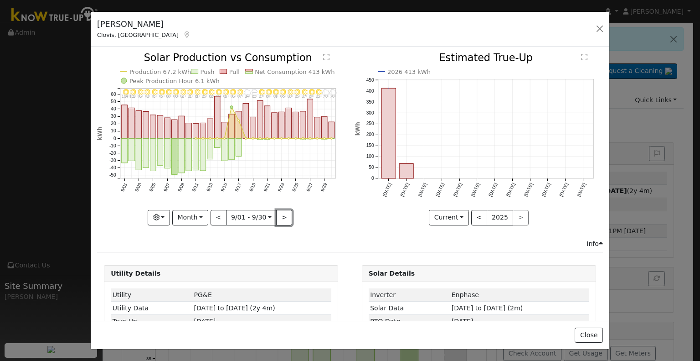
click at [282, 217] on button ">" at bounding box center [284, 217] width 16 height 15
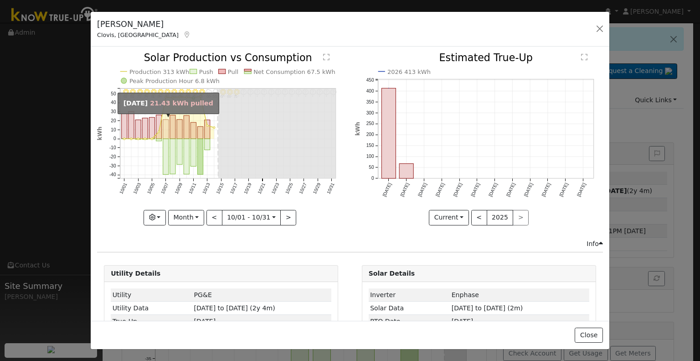
click at [166, 136] on rect "onclick=""" at bounding box center [165, 128] width 5 height 19
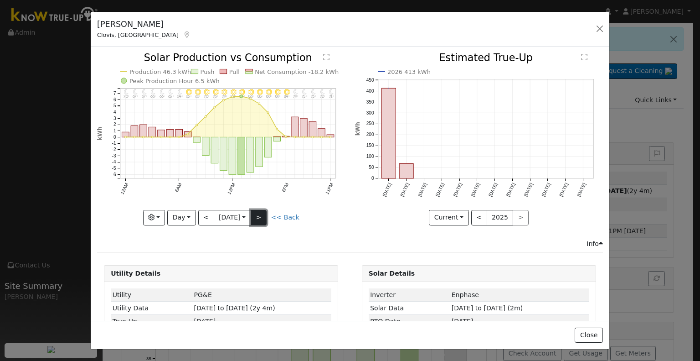
click at [260, 212] on button ">" at bounding box center [259, 217] width 16 height 15
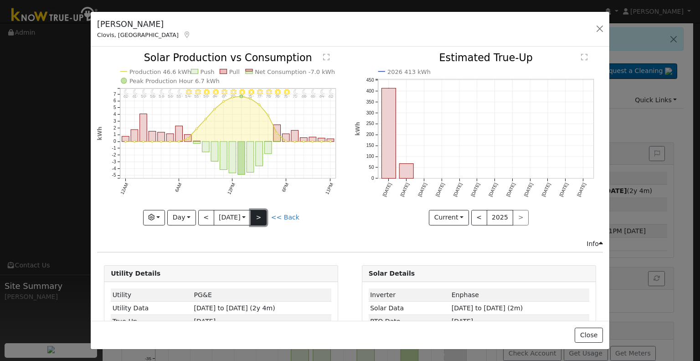
click at [260, 212] on button ">" at bounding box center [259, 217] width 16 height 15
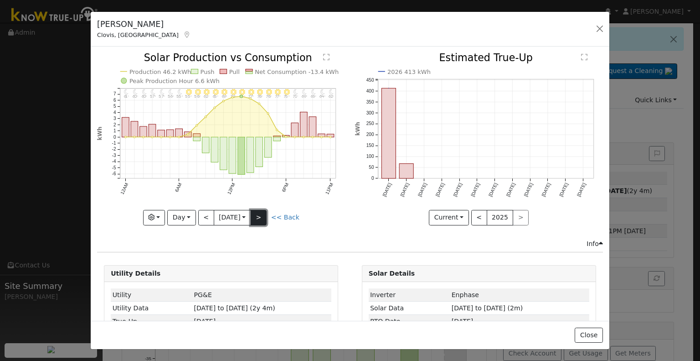
click at [260, 212] on button ">" at bounding box center [259, 217] width 16 height 15
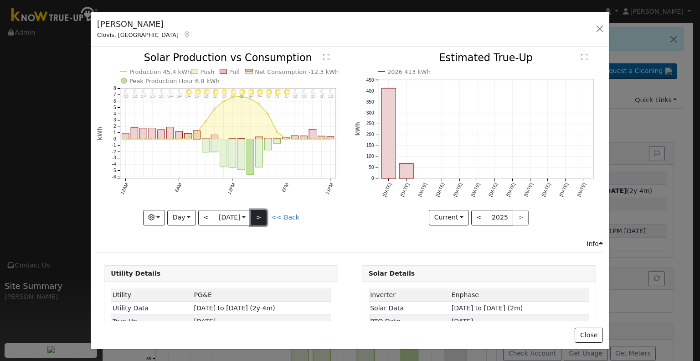
click at [263, 213] on button ">" at bounding box center [259, 217] width 16 height 15
click at [266, 211] on button ">" at bounding box center [259, 217] width 16 height 15
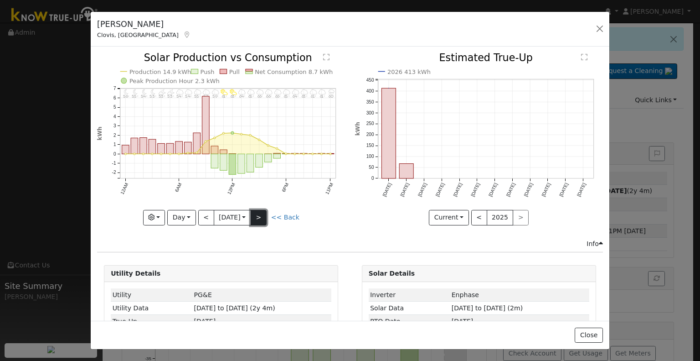
click at [264, 213] on button ">" at bounding box center [259, 217] width 16 height 15
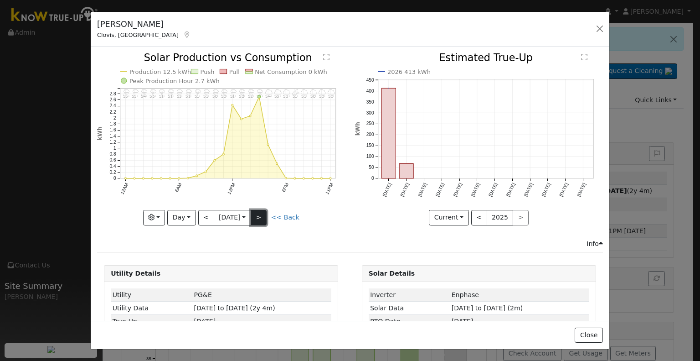
click at [264, 213] on button ">" at bounding box center [259, 217] width 16 height 15
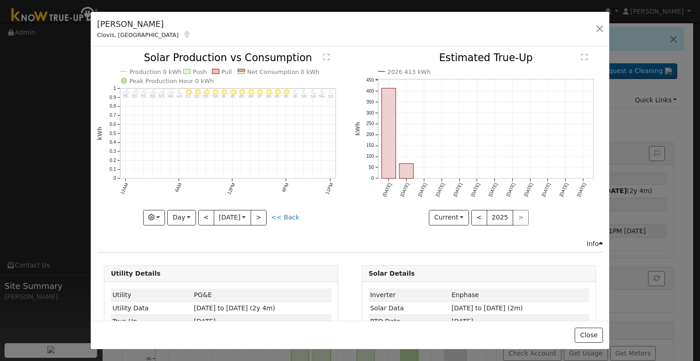
click at [293, 217] on link "<< Back" at bounding box center [285, 216] width 28 height 7
type input "[DATE]"
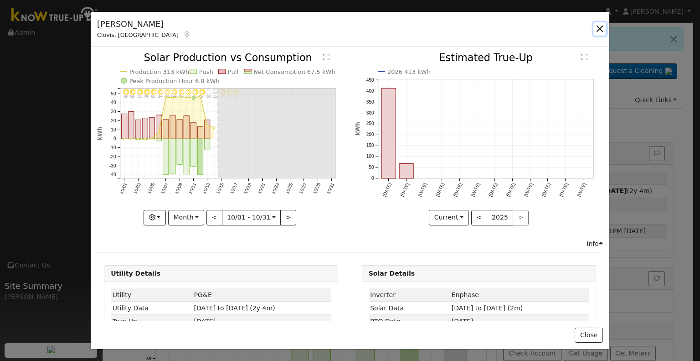
click at [602, 26] on button "button" at bounding box center [599, 28] width 13 height 13
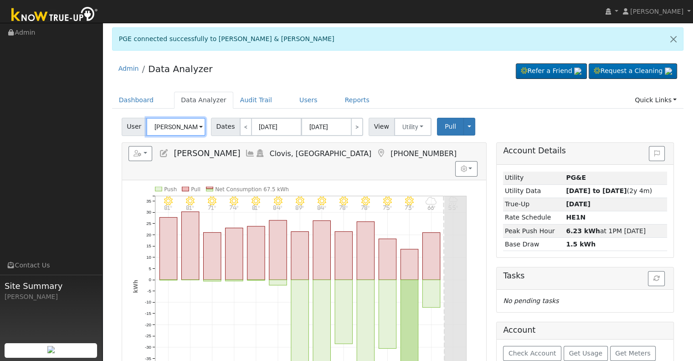
click at [186, 121] on input "[PERSON_NAME]" at bounding box center [175, 127] width 59 height 18
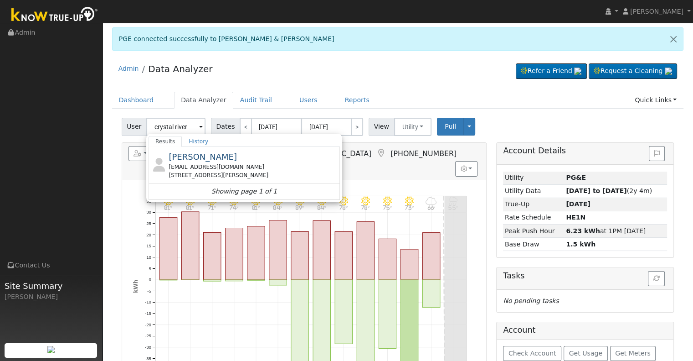
click at [211, 163] on div "[EMAIL_ADDRESS][DOMAIN_NAME]" at bounding box center [253, 167] width 169 height 8
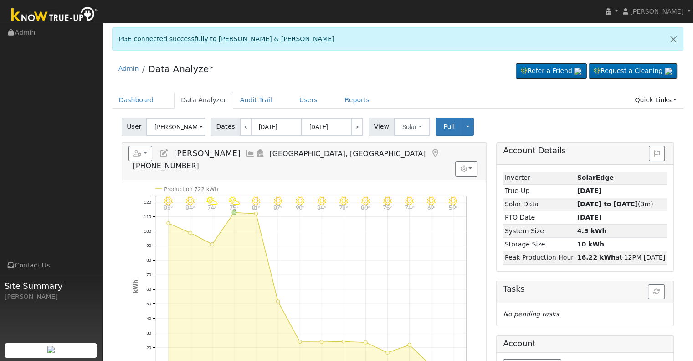
click at [245, 150] on icon at bounding box center [250, 153] width 10 height 8
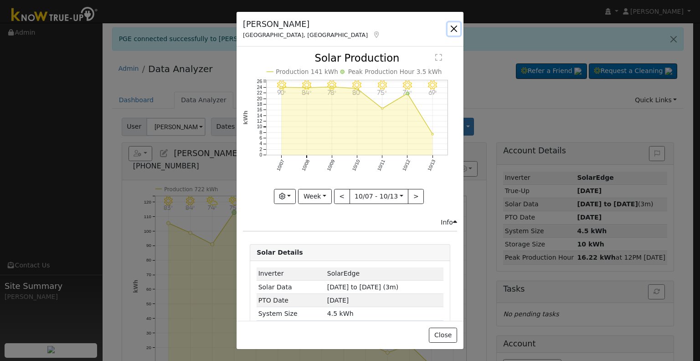
click at [453, 25] on button "button" at bounding box center [454, 28] width 13 height 13
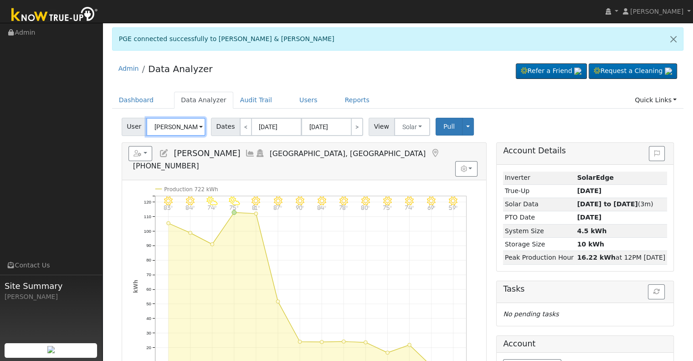
click at [170, 122] on input "[PERSON_NAME]" at bounding box center [175, 127] width 59 height 18
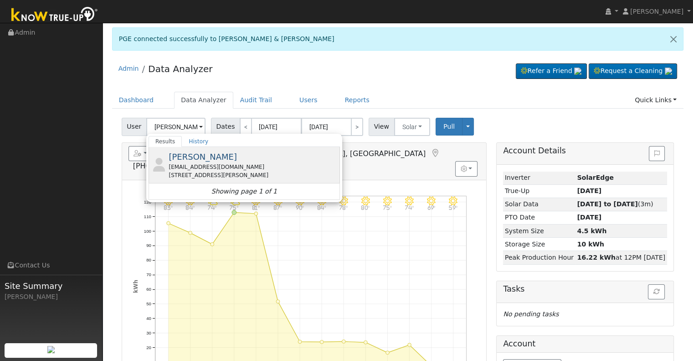
click at [190, 155] on span "[PERSON_NAME]" at bounding box center [203, 157] width 68 height 10
type input "[PERSON_NAME]"
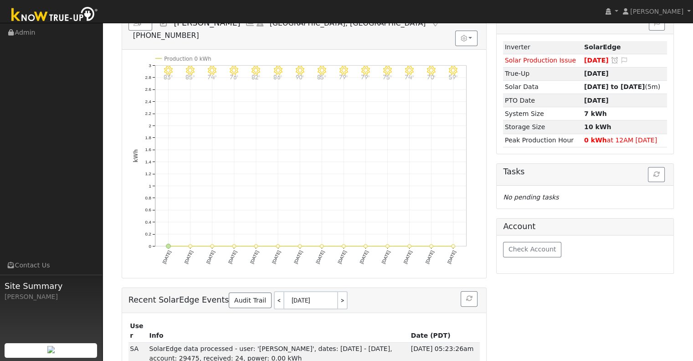
scroll to position [46, 0]
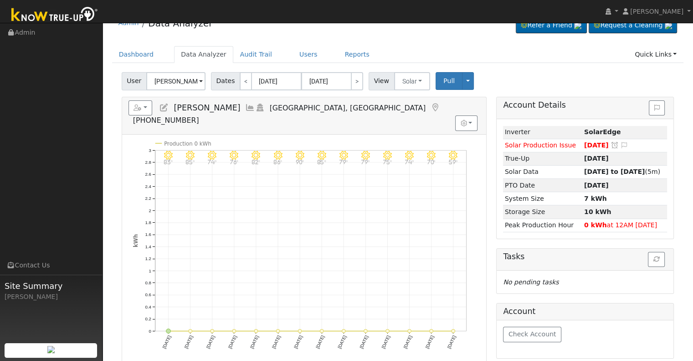
click at [245, 109] on icon at bounding box center [250, 107] width 10 height 8
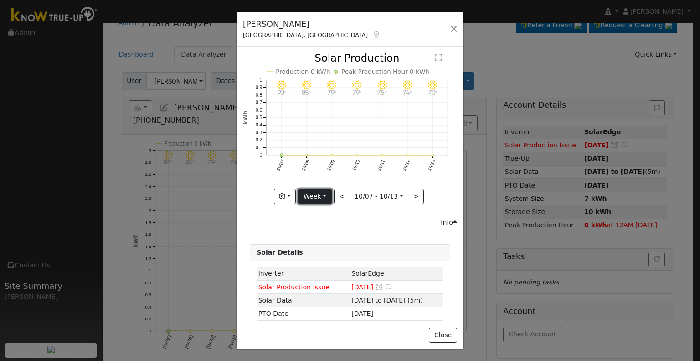
click at [315, 189] on button "Week" at bounding box center [314, 196] width 33 height 15
click at [334, 238] on link "Month" at bounding box center [330, 240] width 63 height 13
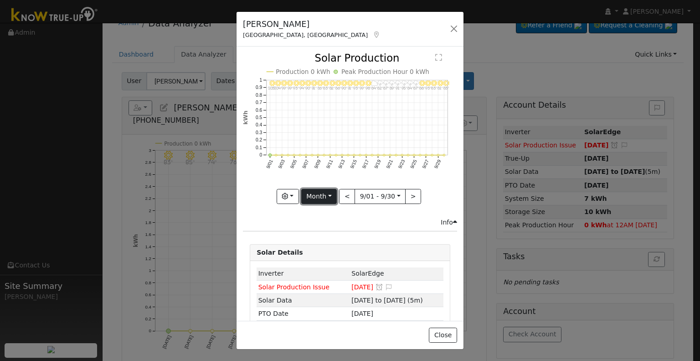
click at [321, 191] on button "Month" at bounding box center [319, 196] width 36 height 15
click at [334, 247] on link "Year" at bounding box center [333, 253] width 63 height 13
type input "[DATE]"
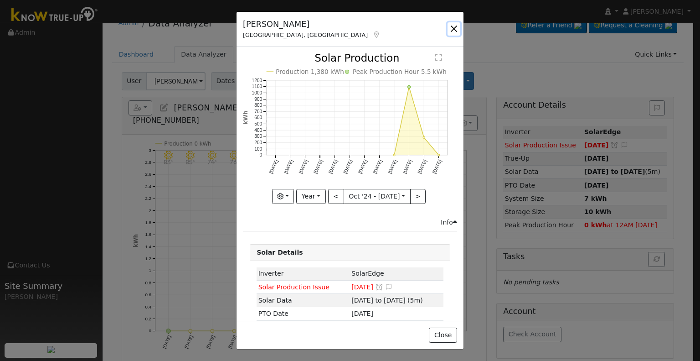
click at [454, 23] on button "button" at bounding box center [454, 28] width 13 height 13
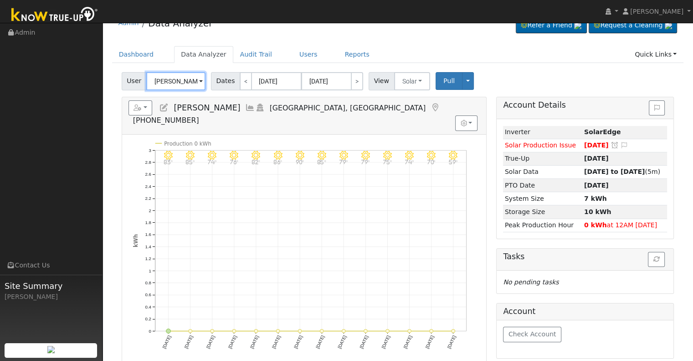
click at [170, 82] on input "[PERSON_NAME]" at bounding box center [175, 81] width 59 height 18
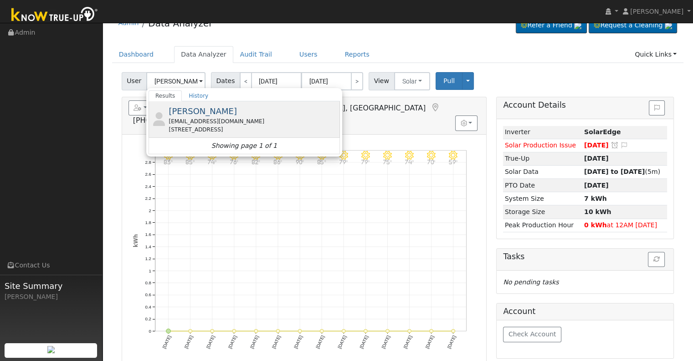
click at [196, 114] on span "[PERSON_NAME]" at bounding box center [203, 111] width 68 height 10
type input "[PERSON_NAME]"
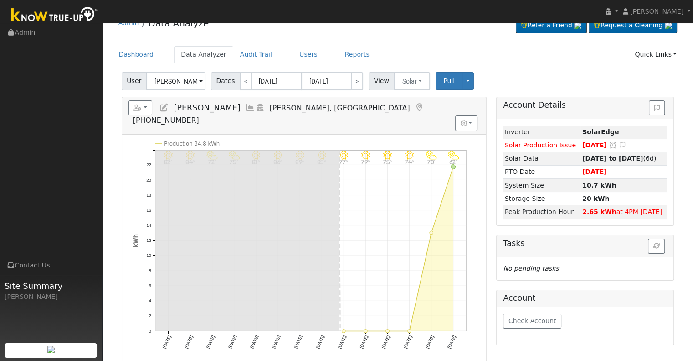
click at [245, 106] on icon at bounding box center [250, 107] width 10 height 8
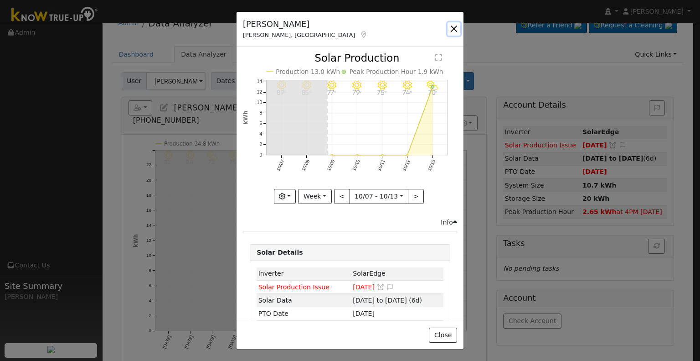
click at [454, 28] on button "button" at bounding box center [454, 28] width 13 height 13
